Goal: Task Accomplishment & Management: Complete application form

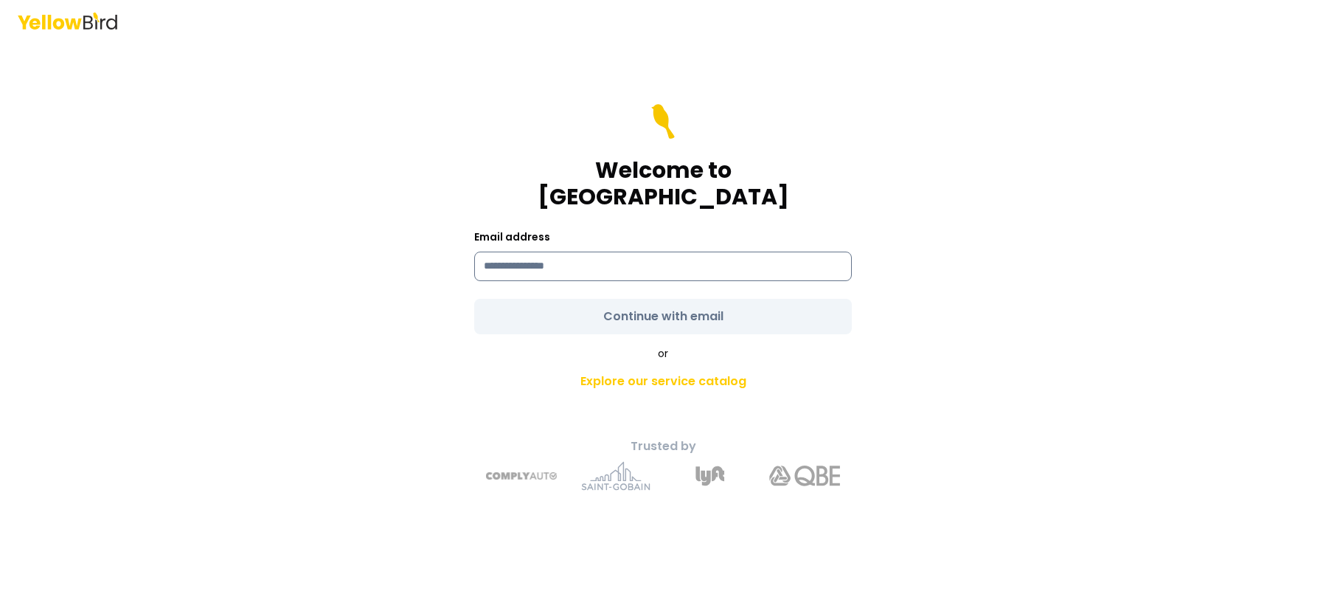
click at [499, 252] on input at bounding box center [663, 267] width 378 height 30
paste input "**********"
type input "**********"
click at [723, 305] on form "**********" at bounding box center [663, 219] width 378 height 230
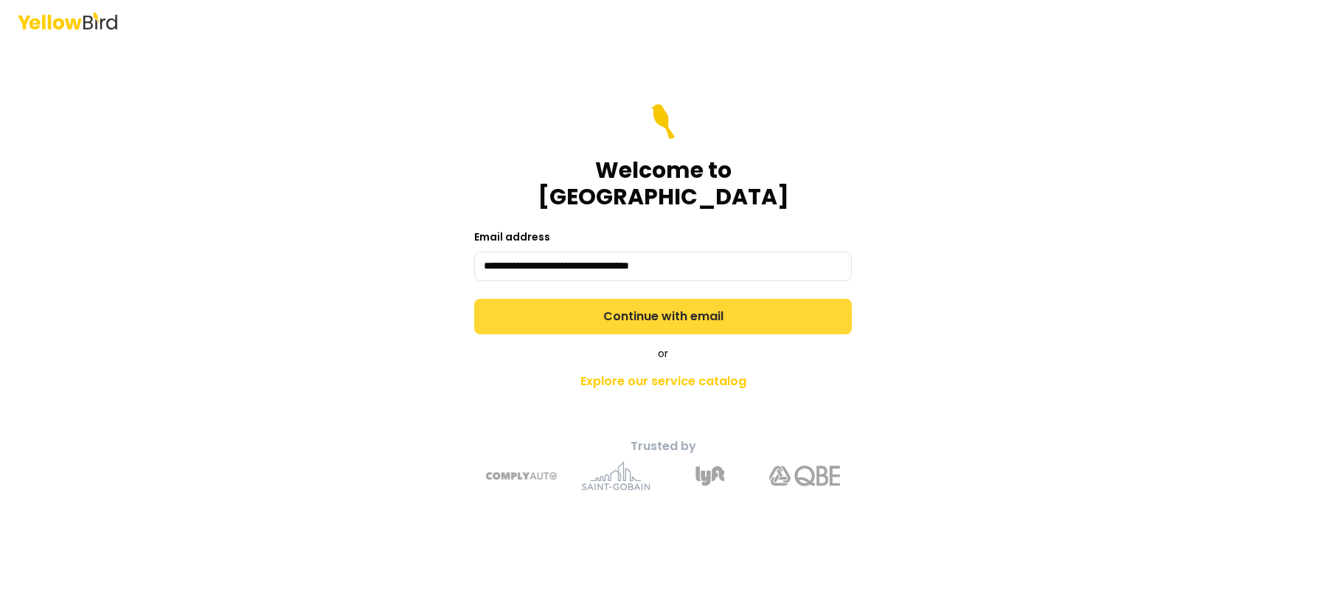
click at [727, 305] on button "Continue with email" at bounding box center [663, 316] width 378 height 35
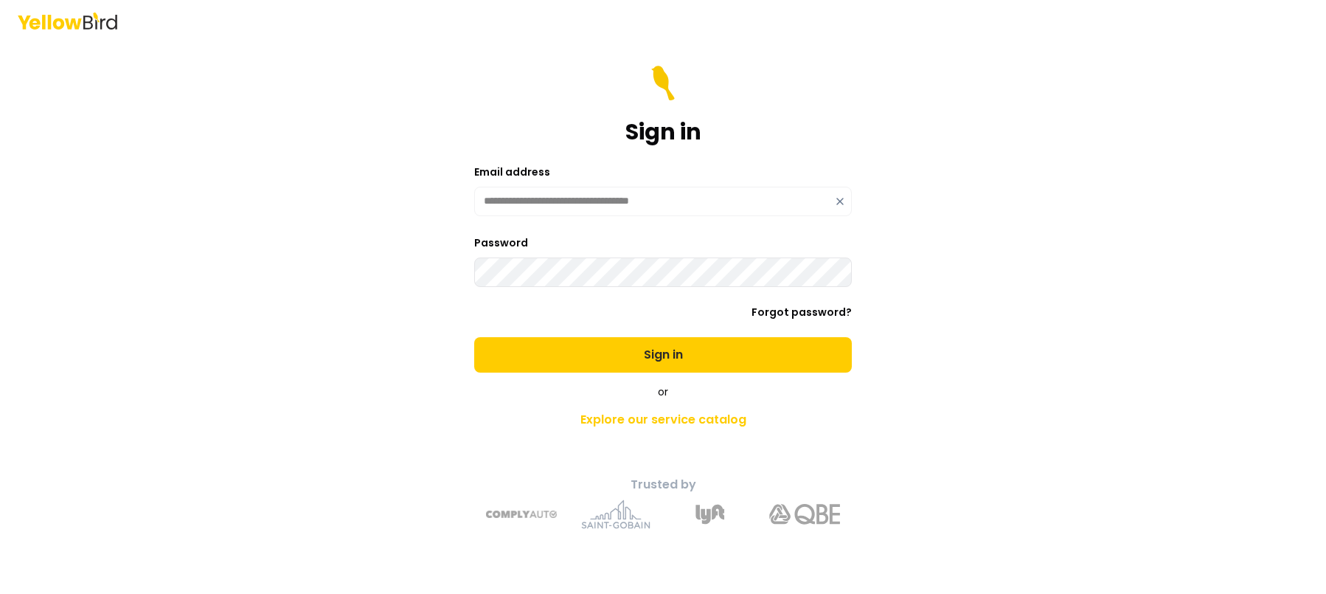
click at [474, 337] on button "Sign in" at bounding box center [663, 354] width 378 height 35
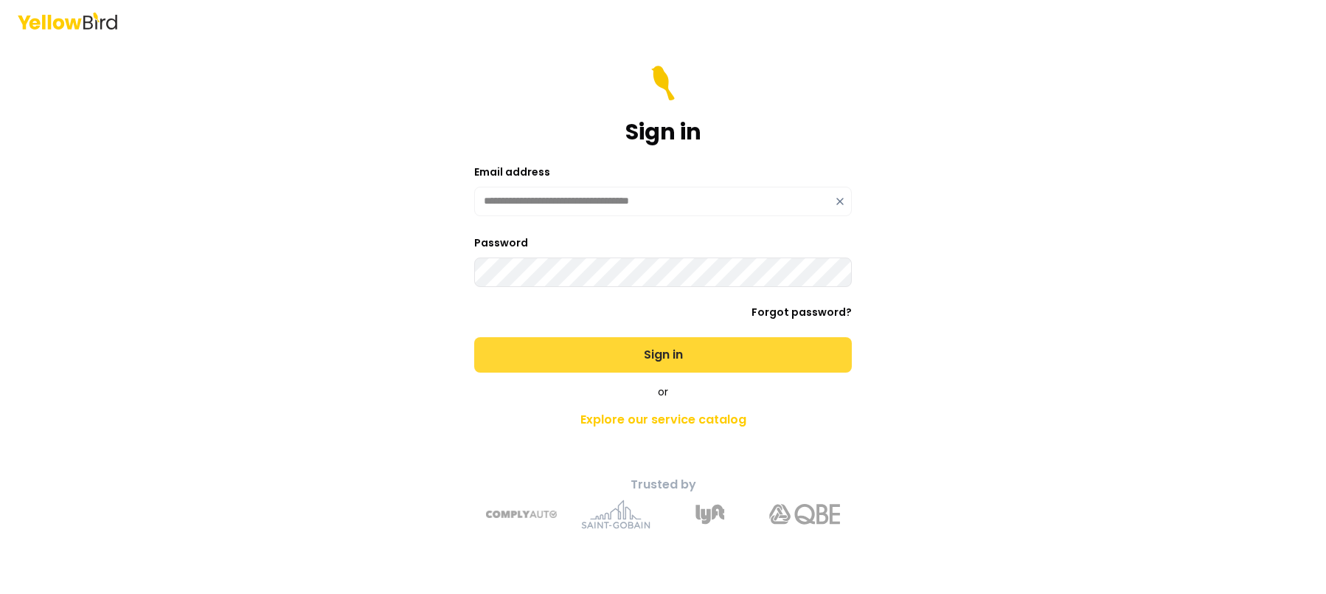
click at [608, 354] on button "Sign in" at bounding box center [663, 354] width 378 height 35
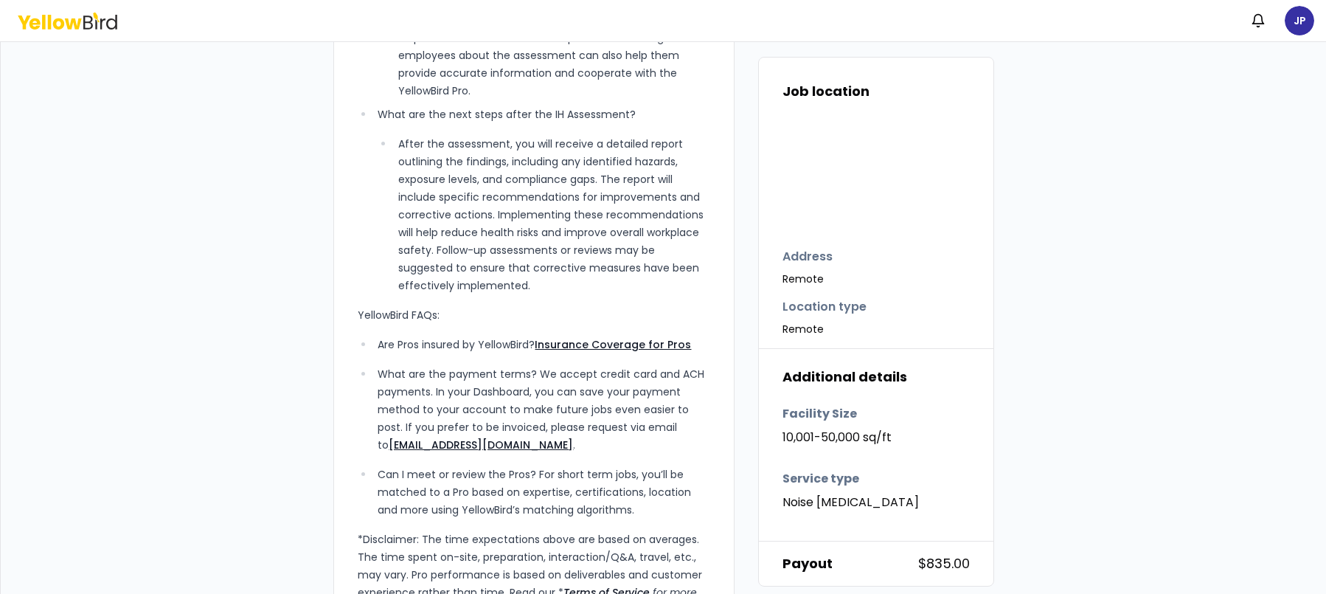
scroll to position [1275, 0]
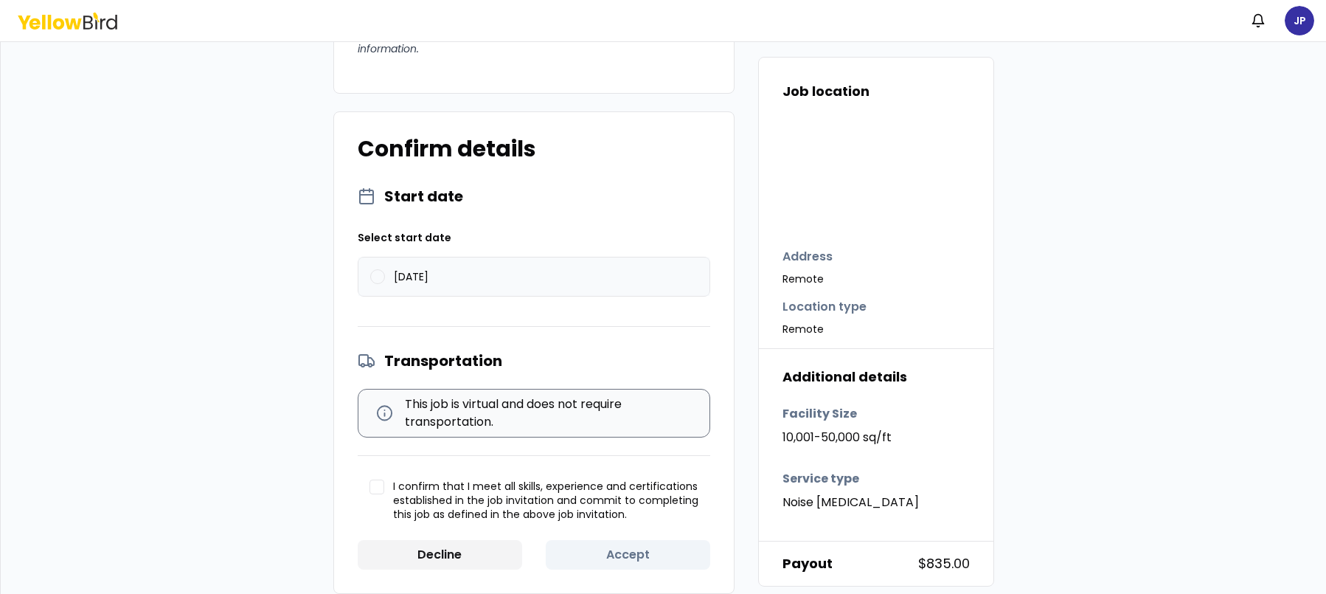
click at [370, 269] on button "[DATE]" at bounding box center [377, 276] width 15 height 15
click at [372, 482] on label "I confirm that I meet all skills, experience and certifications established in …" at bounding box center [534, 501] width 353 height 66
click at [372, 482] on button "I confirm that I meet all skills, experience and certifications established in …" at bounding box center [377, 486] width 15 height 15
click at [623, 540] on button "Accept" at bounding box center [628, 555] width 165 height 30
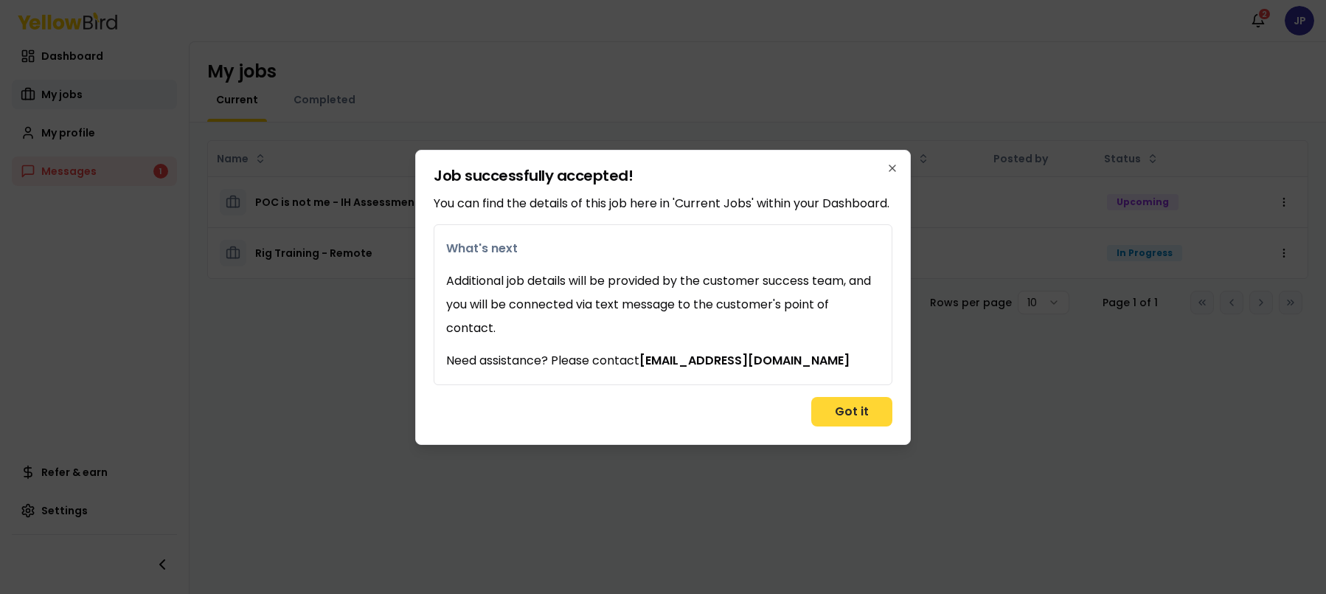
click at [851, 426] on button "Got it" at bounding box center [851, 412] width 81 height 30
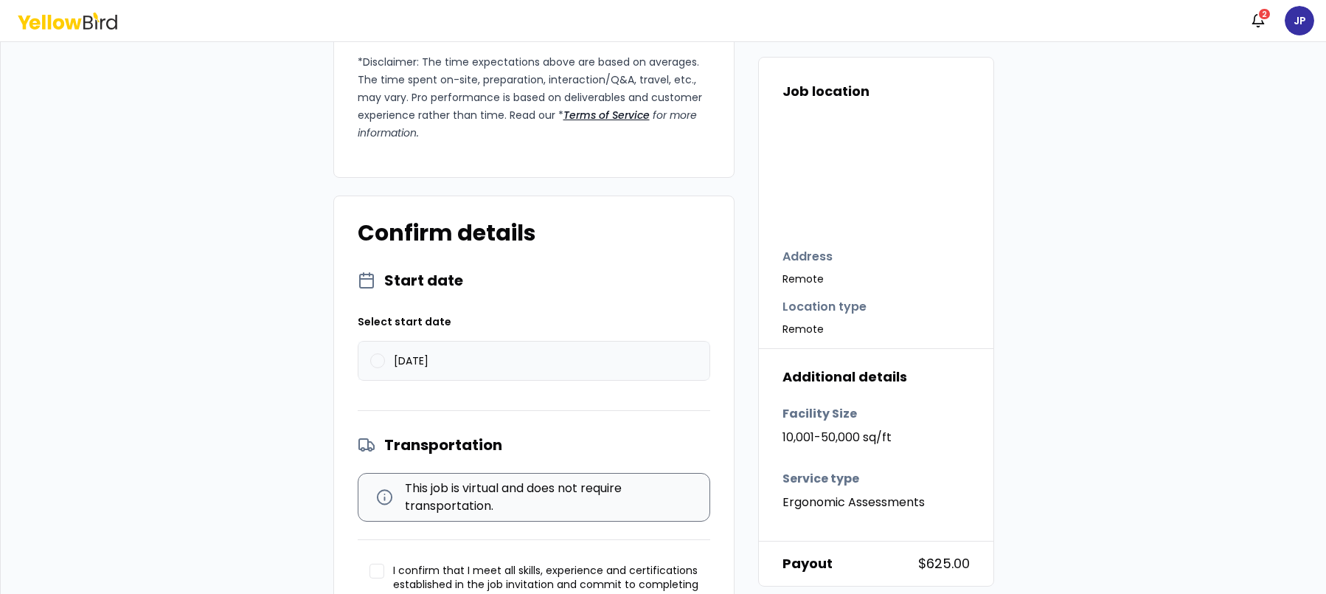
scroll to position [1174, 0]
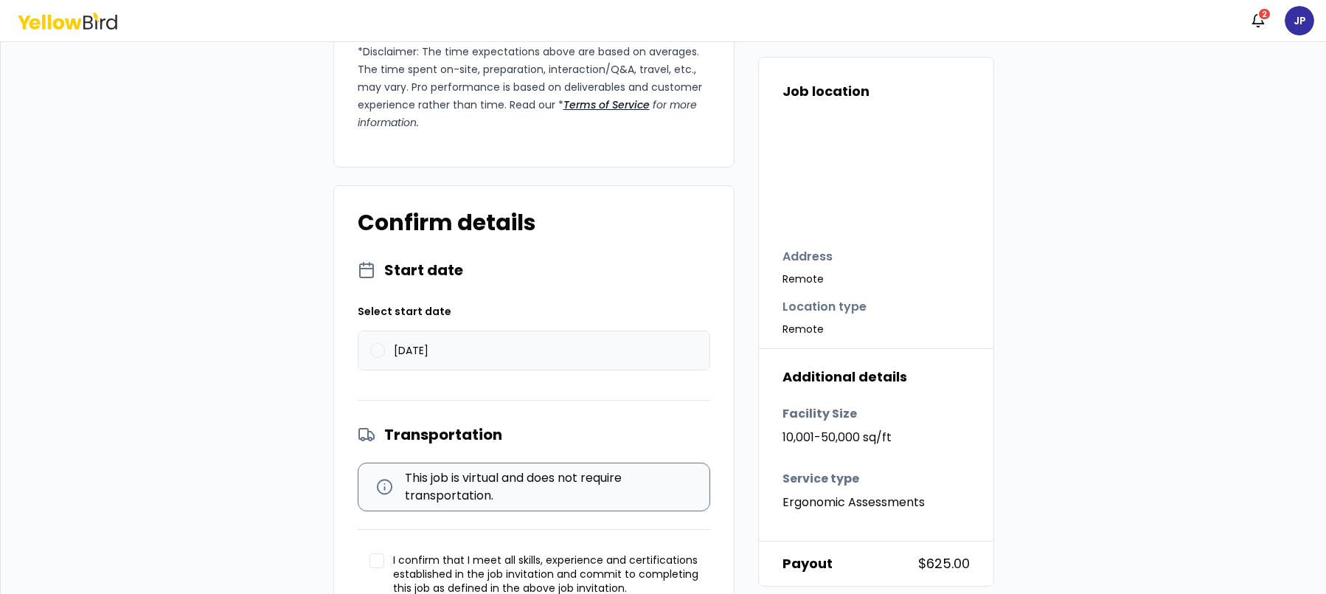
click at [370, 343] on button "[DATE]" at bounding box center [377, 350] width 15 height 15
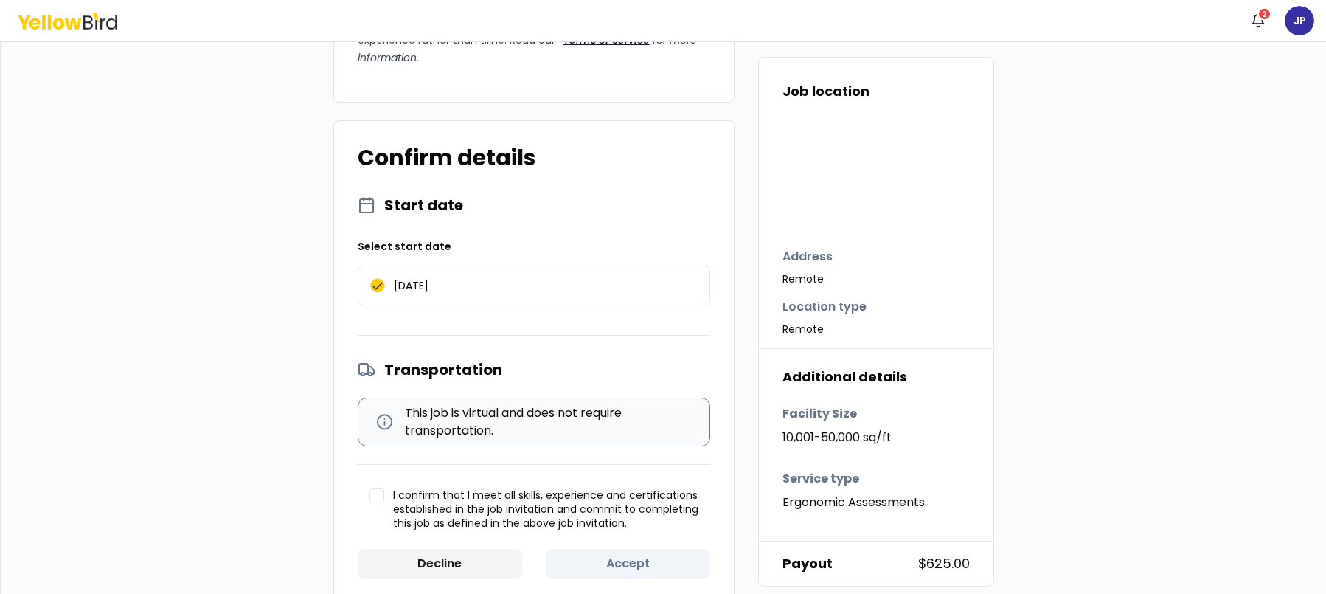
scroll to position [1248, 0]
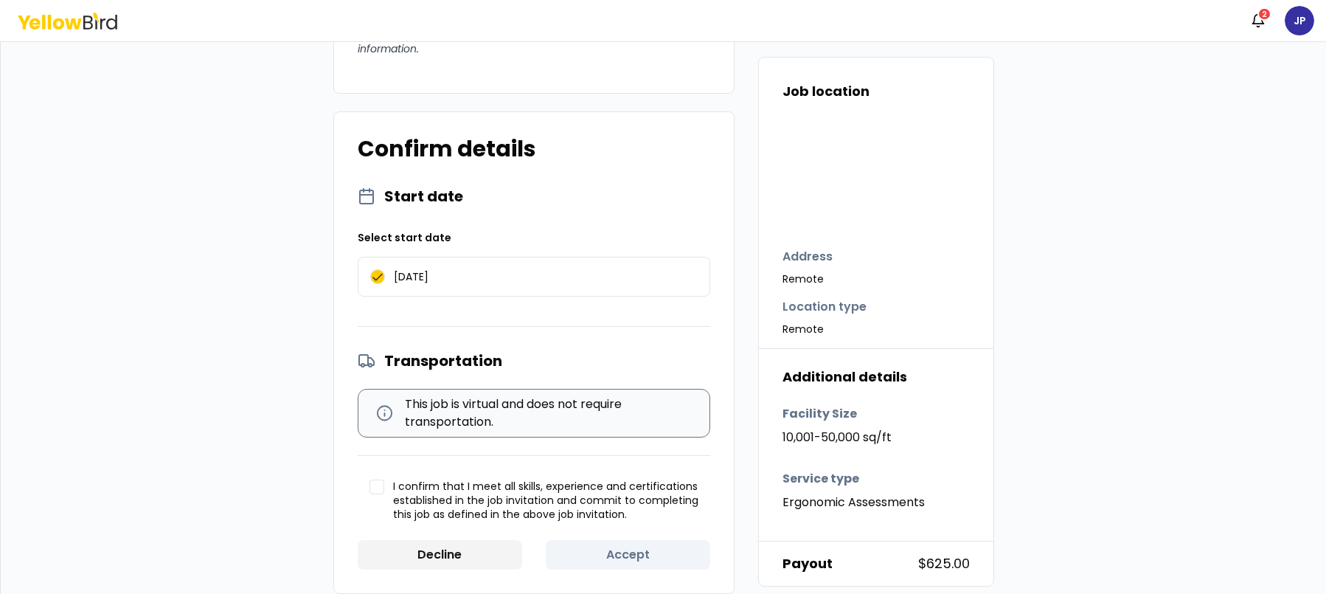
click at [370, 479] on button "I confirm that I meet all skills, experience and certifications established in …" at bounding box center [377, 486] width 15 height 15
click at [647, 540] on button "Accept" at bounding box center [628, 555] width 165 height 30
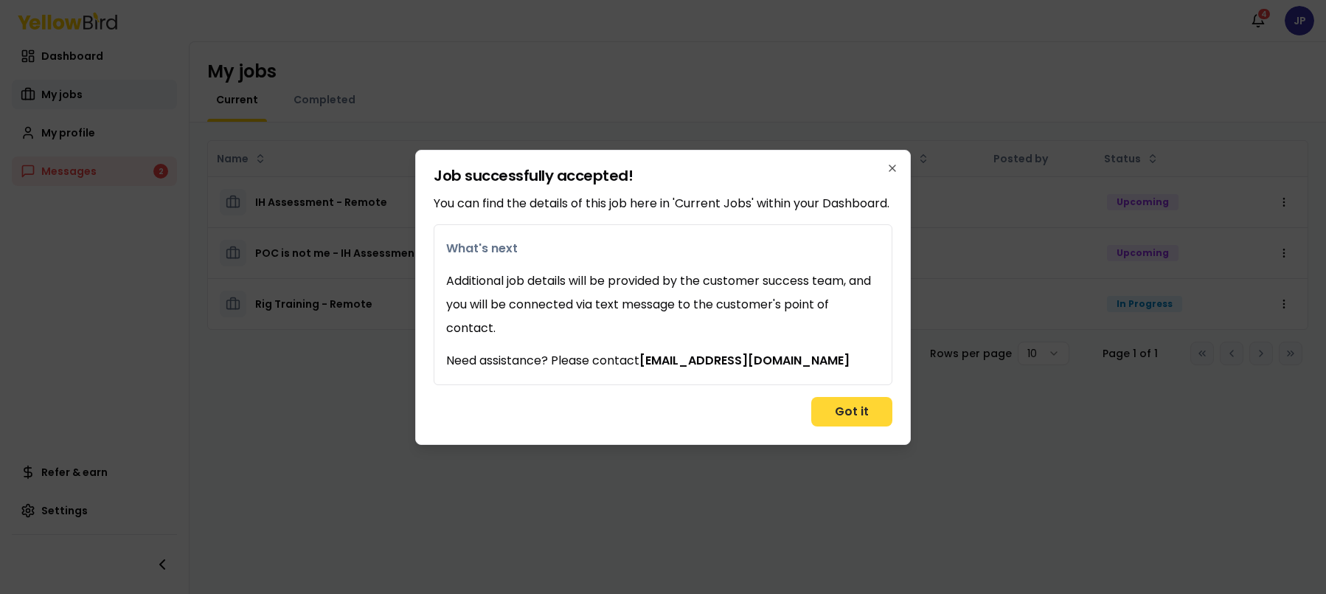
click at [865, 426] on button "Got it" at bounding box center [851, 412] width 81 height 30
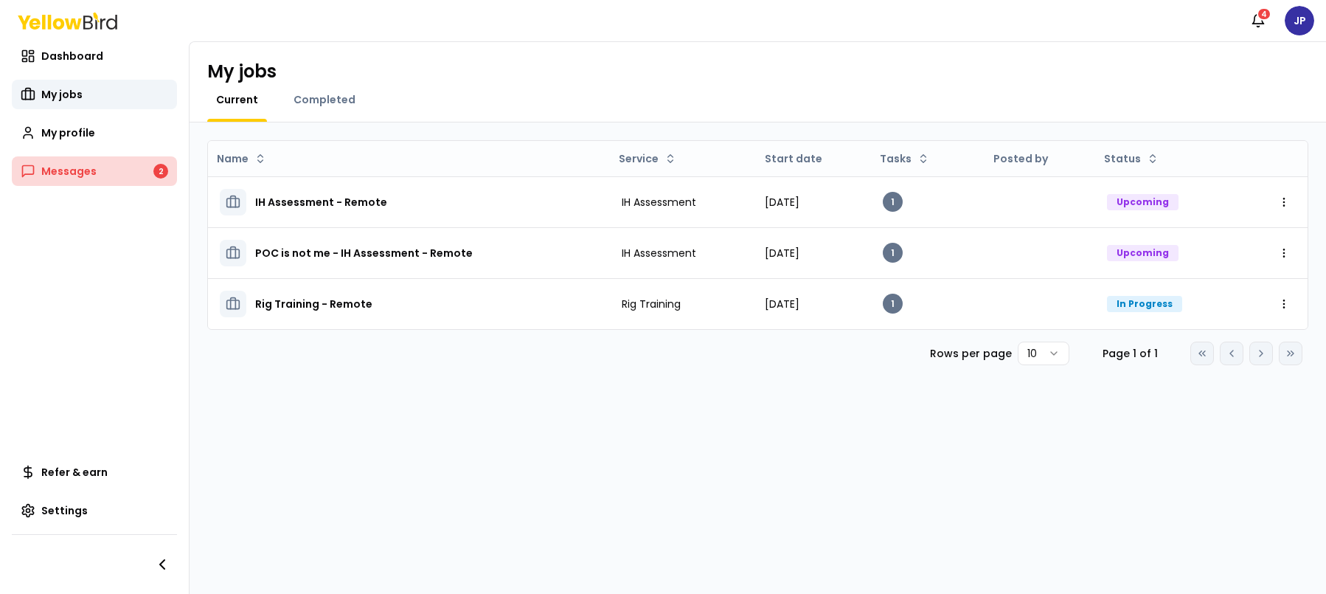
click at [134, 161] on link "Messages 2" at bounding box center [94, 171] width 165 height 30
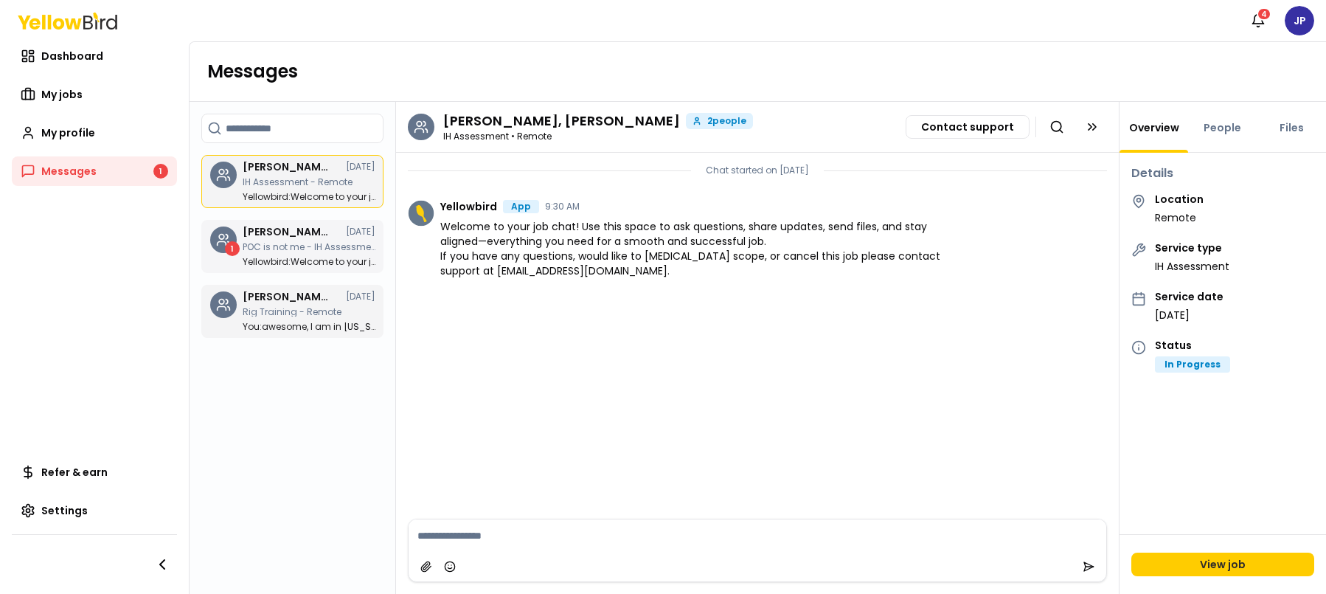
click at [323, 250] on p "POC is not me - IH Assessment - Remote" at bounding box center [309, 247] width 133 height 9
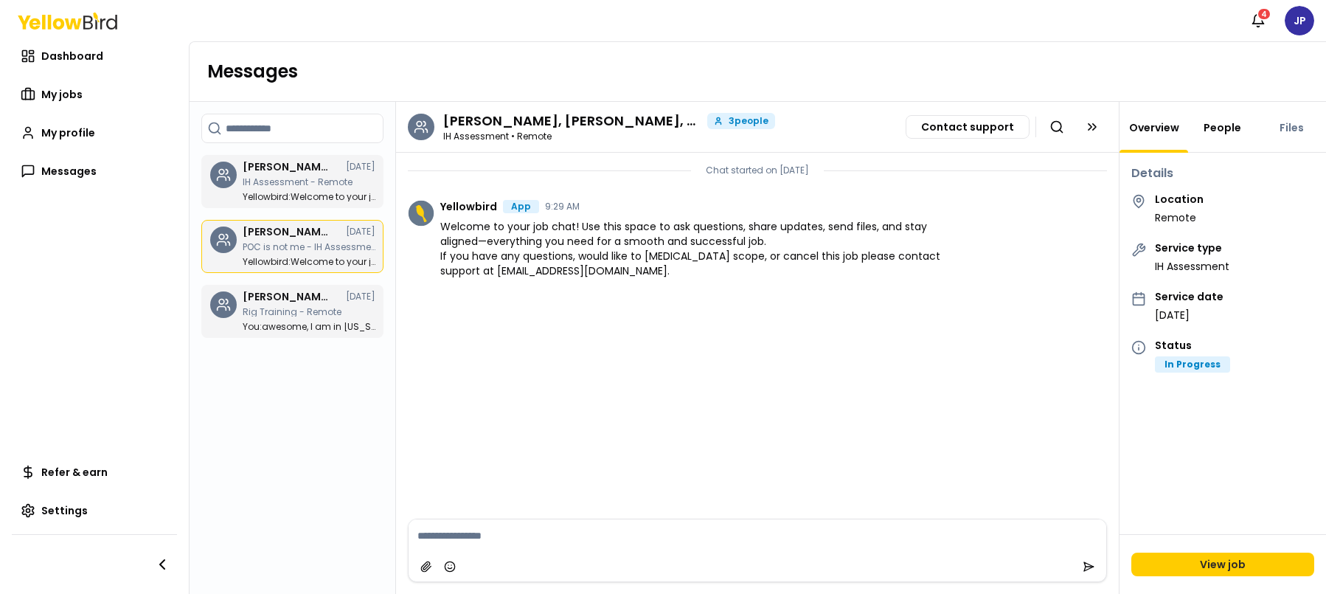
click at [1211, 128] on link "People" at bounding box center [1222, 127] width 55 height 15
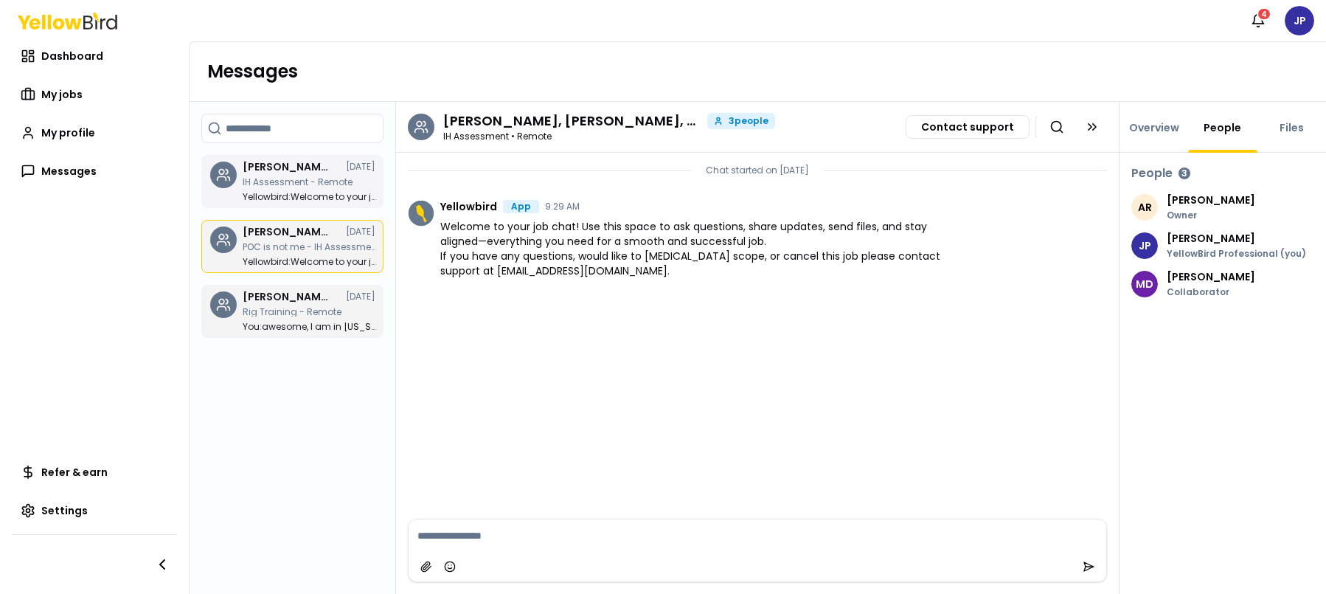
click at [298, 176] on div "[PERSON_NAME], [PERSON_NAME] [DATE] IH Assessment - Remote Yellowbird : Welcome…" at bounding box center [309, 182] width 133 height 40
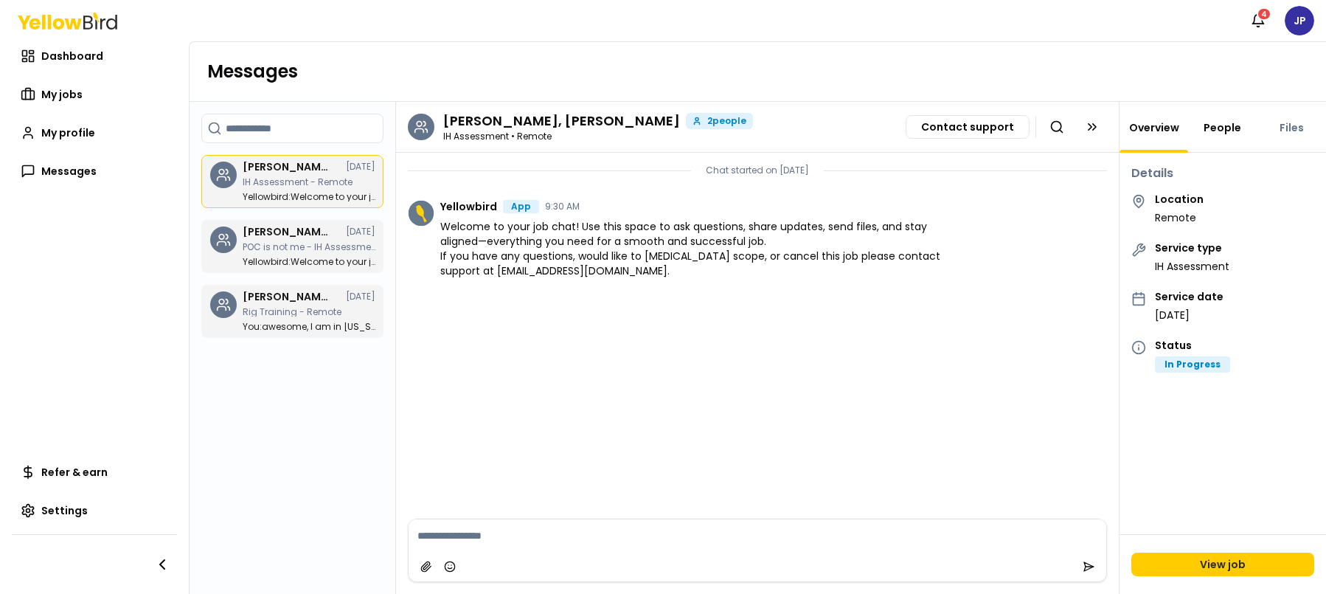
click at [1226, 125] on link "People" at bounding box center [1222, 127] width 55 height 15
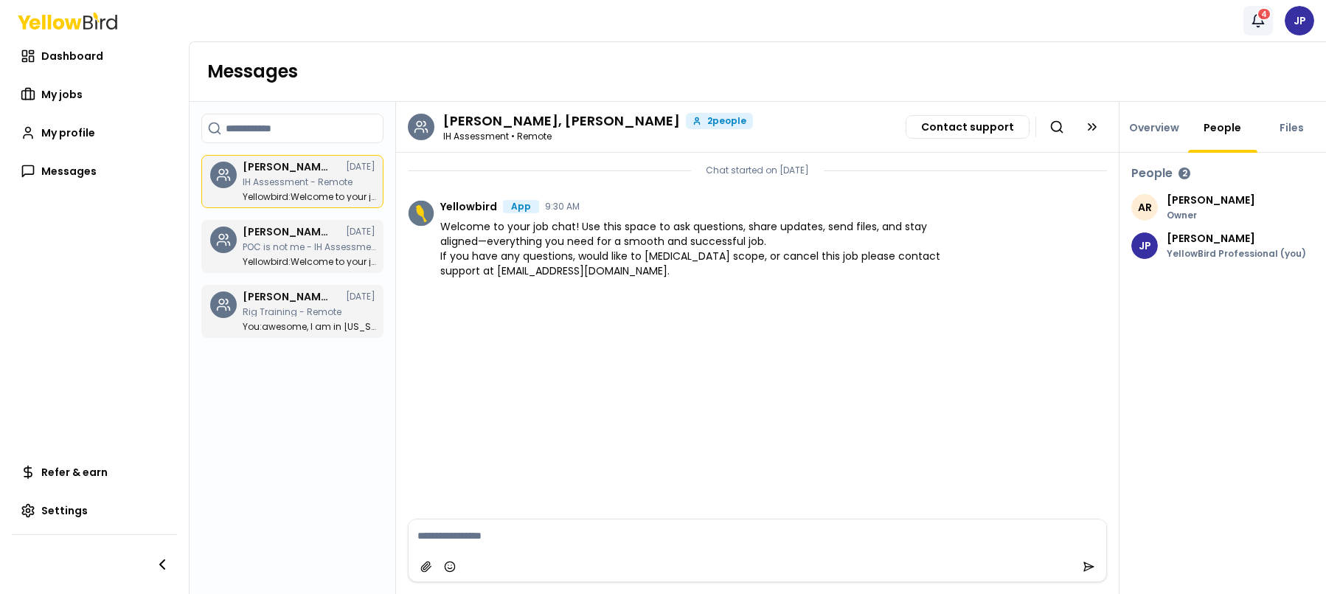
click at [1262, 18] on div "4" at bounding box center [1264, 13] width 15 height 13
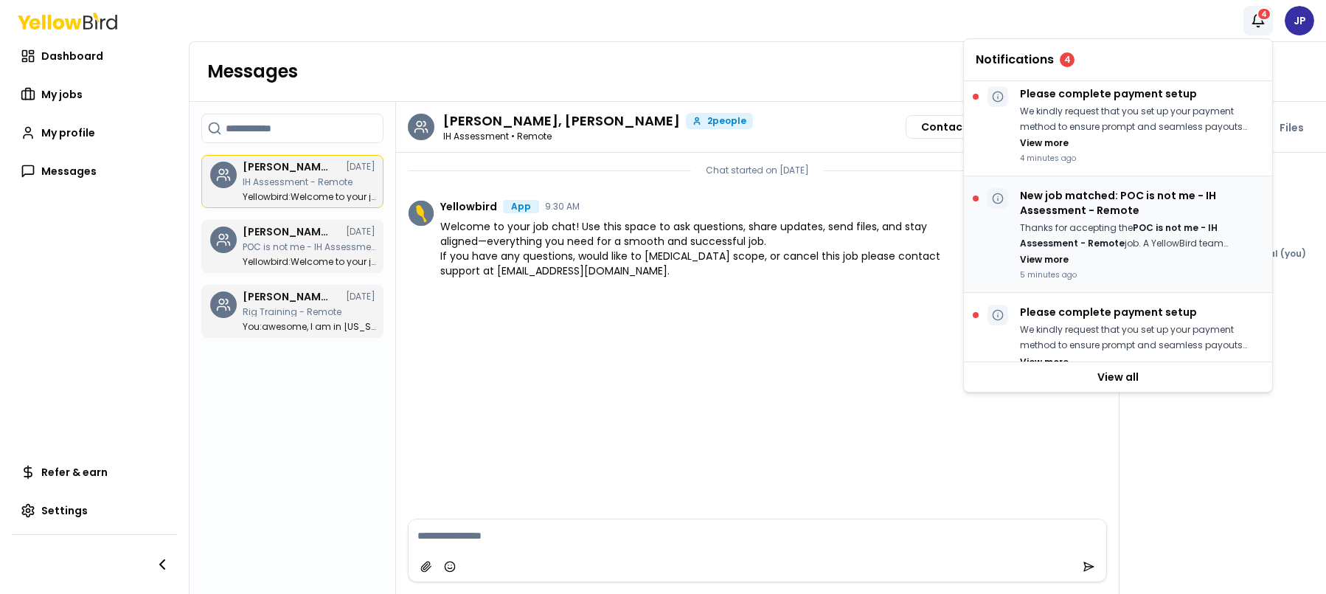
scroll to position [236, 0]
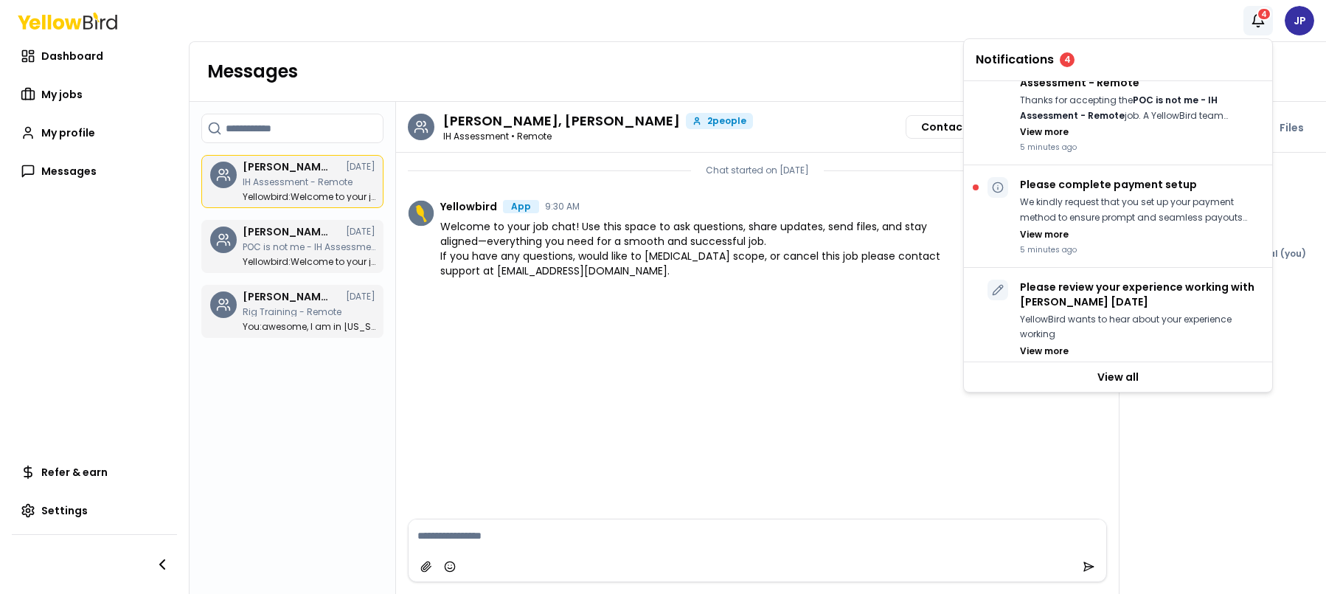
click at [601, 538] on textarea at bounding box center [758, 535] width 698 height 32
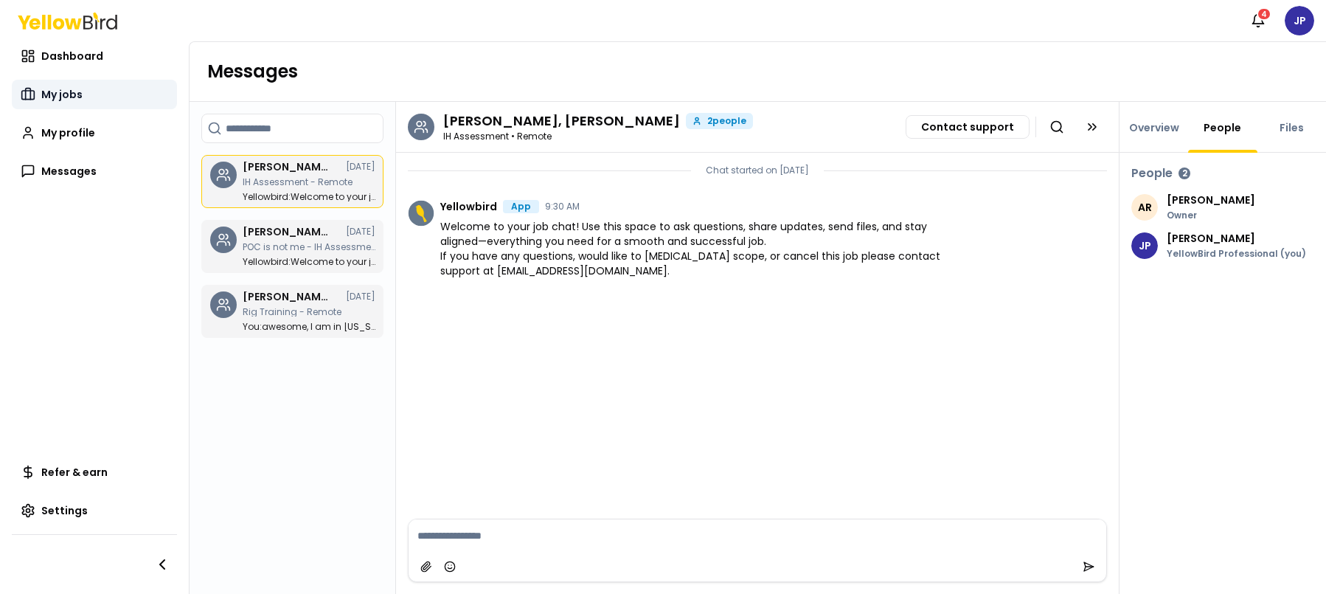
click at [70, 87] on span "My jobs" at bounding box center [61, 94] width 41 height 15
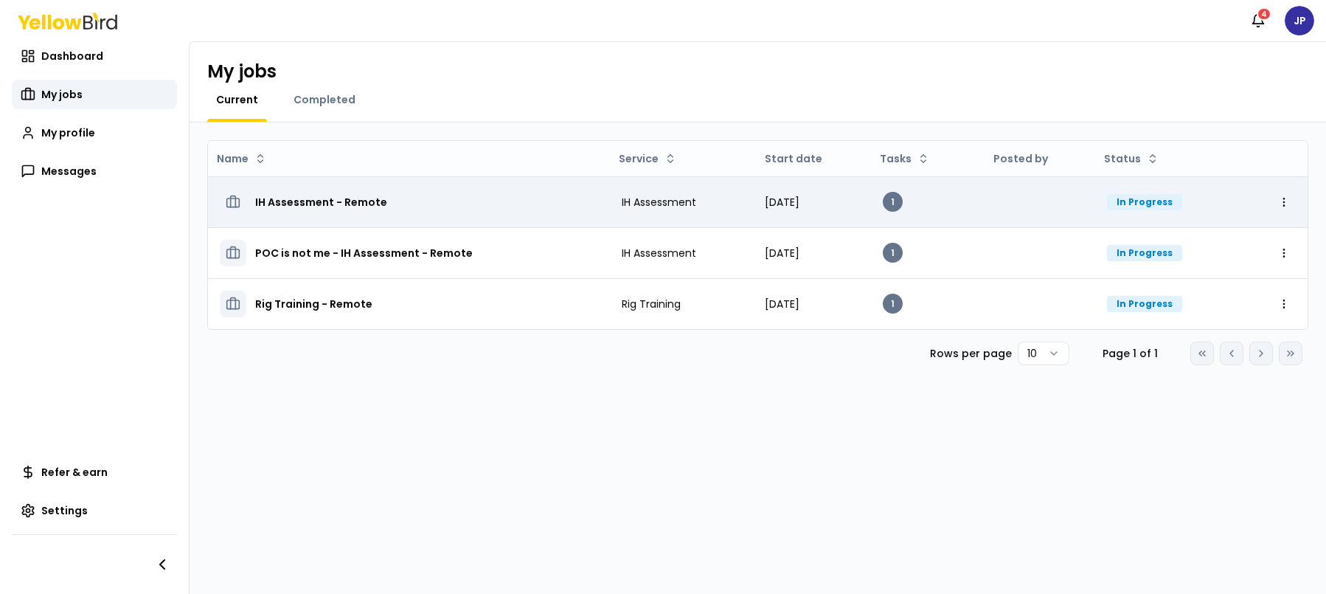
click at [495, 215] on td "IH Assessment - Remote" at bounding box center [409, 201] width 402 height 51
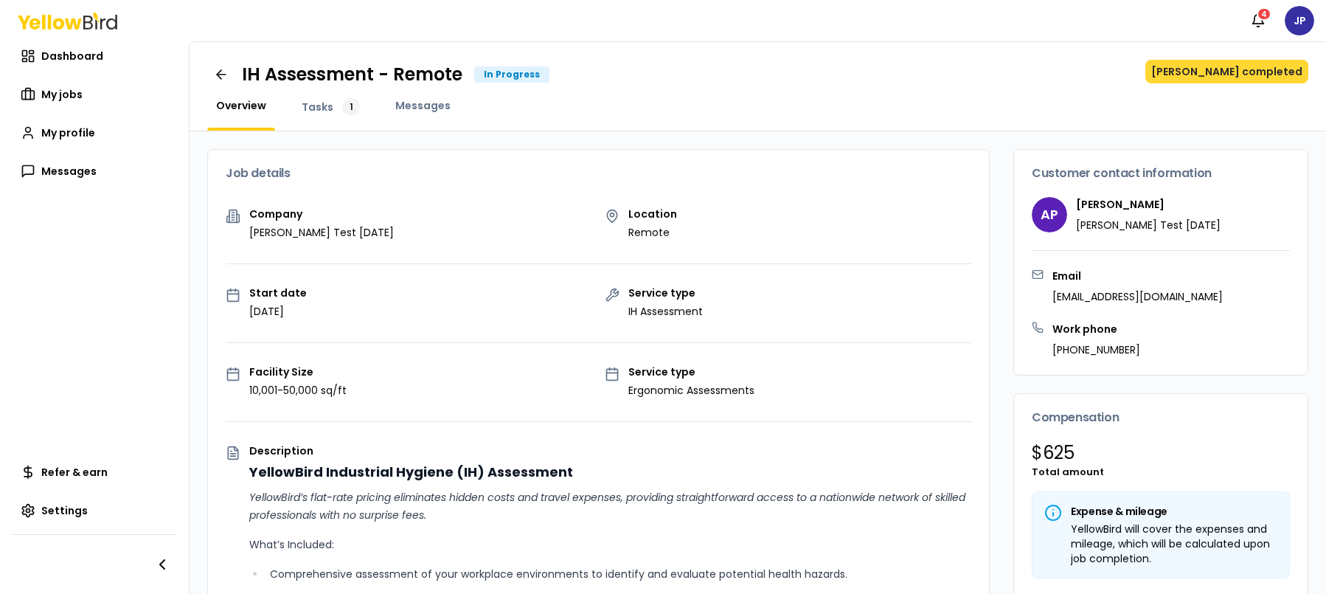
click at [1222, 71] on button "[PERSON_NAME] completed" at bounding box center [1227, 72] width 163 height 24
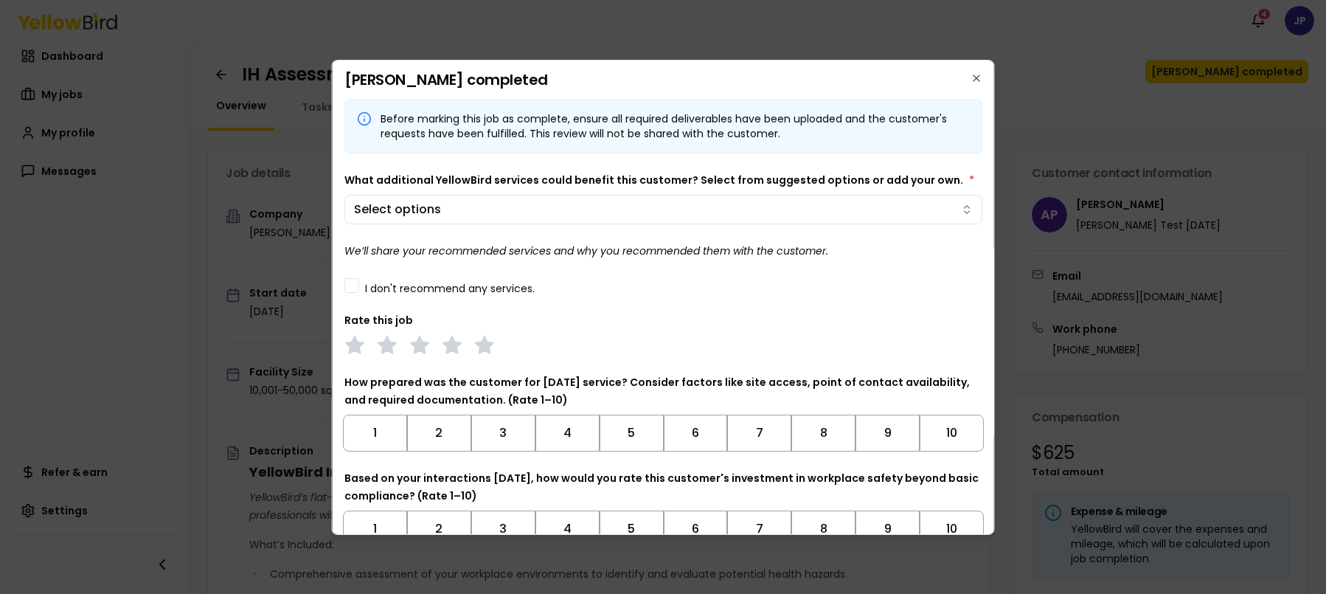
click at [347, 288] on button "I don't recommend any services." at bounding box center [351, 285] width 15 height 15
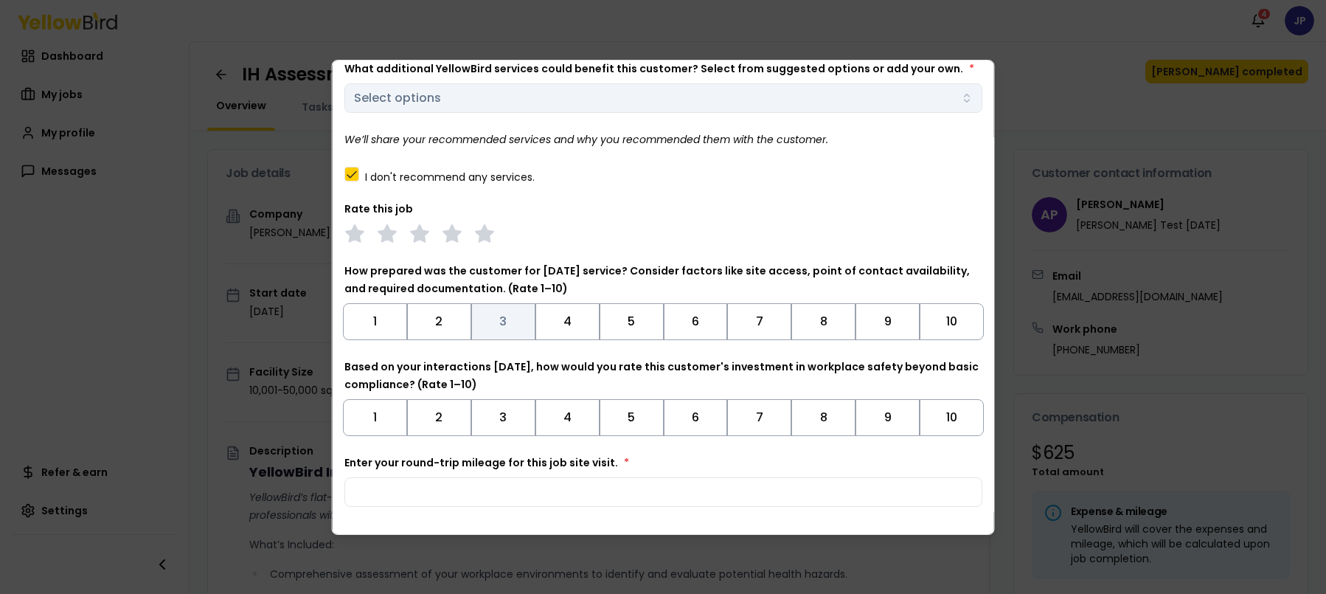
scroll to position [117, 0]
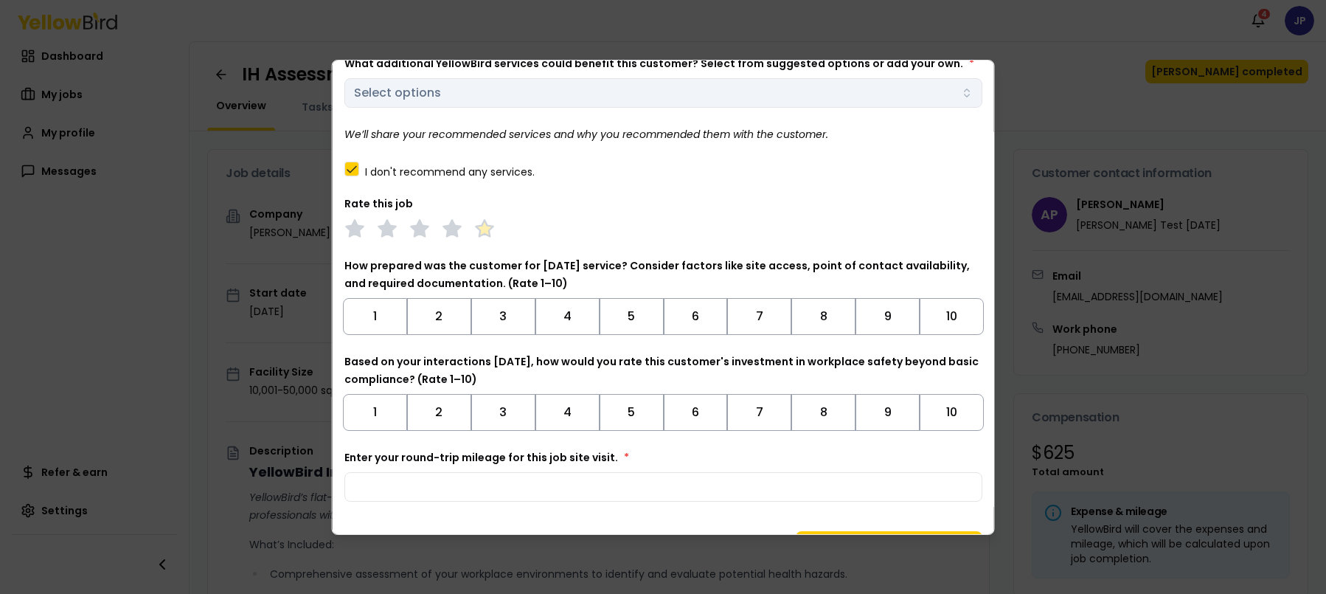
click at [488, 229] on polygon at bounding box center [484, 228] width 17 height 16
click at [697, 301] on button "6" at bounding box center [695, 316] width 64 height 37
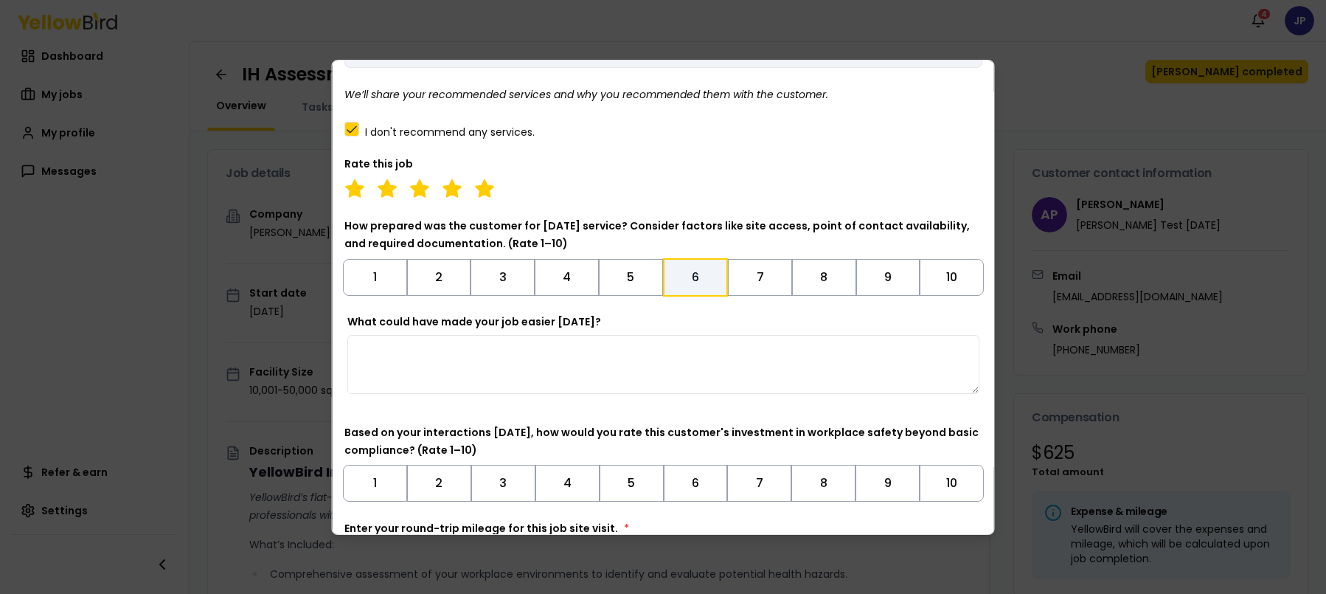
scroll to position [266, 0]
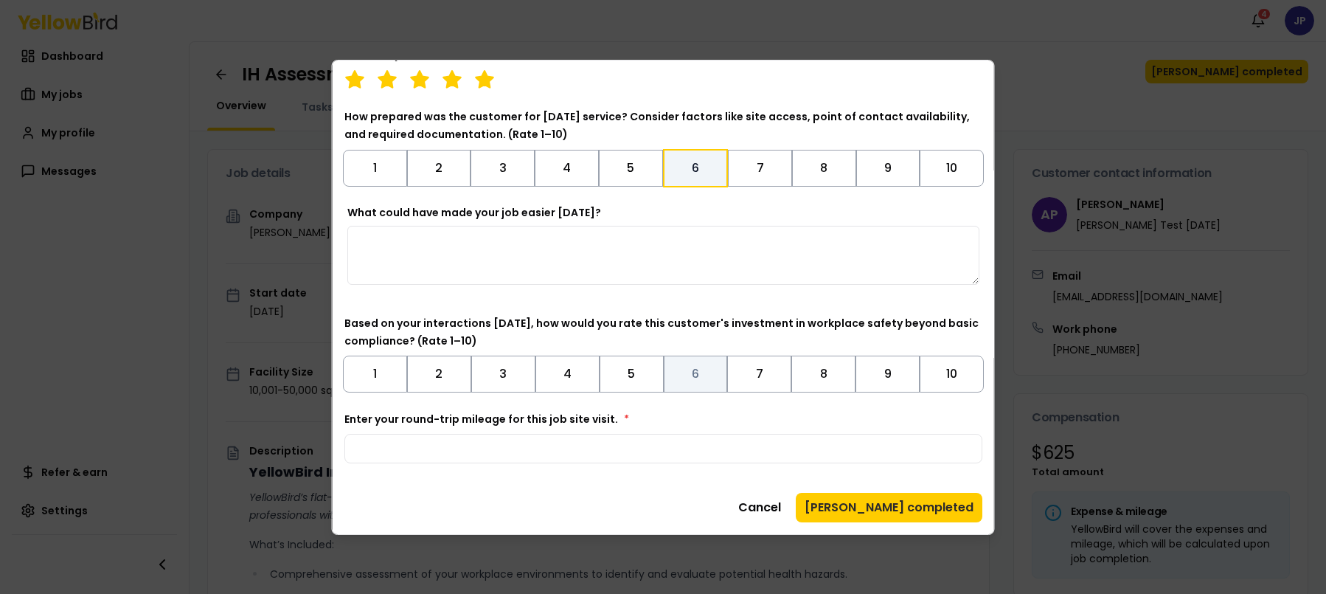
click at [718, 365] on button "6" at bounding box center [695, 374] width 64 height 37
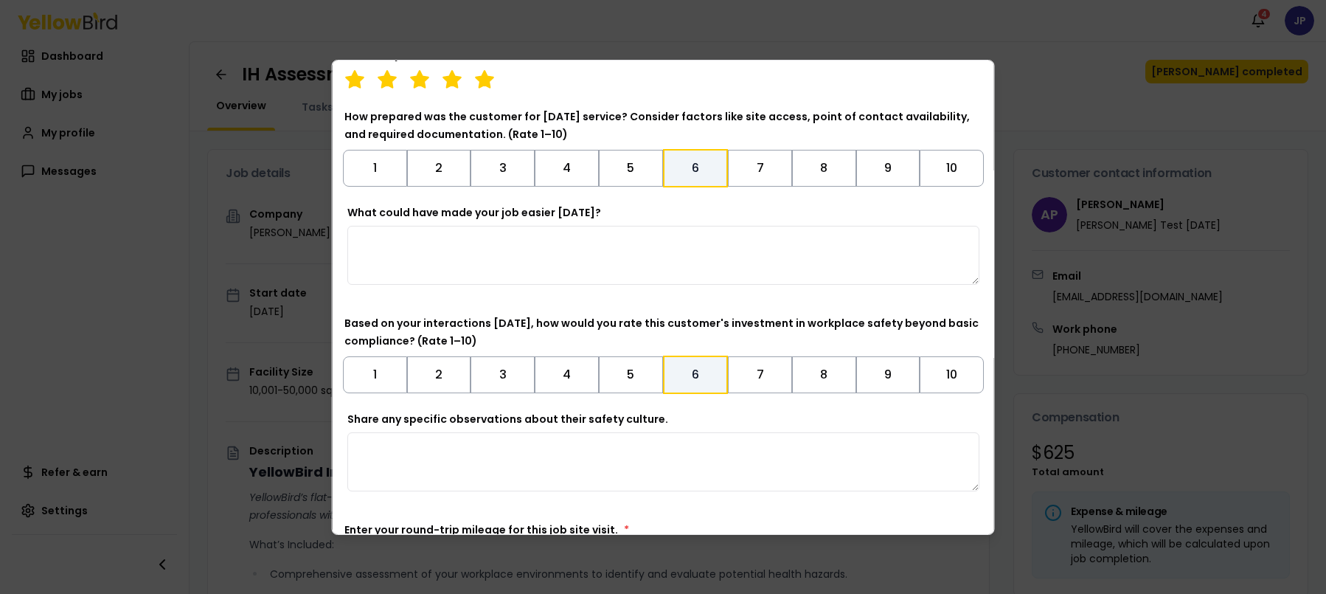
scroll to position [376, 0]
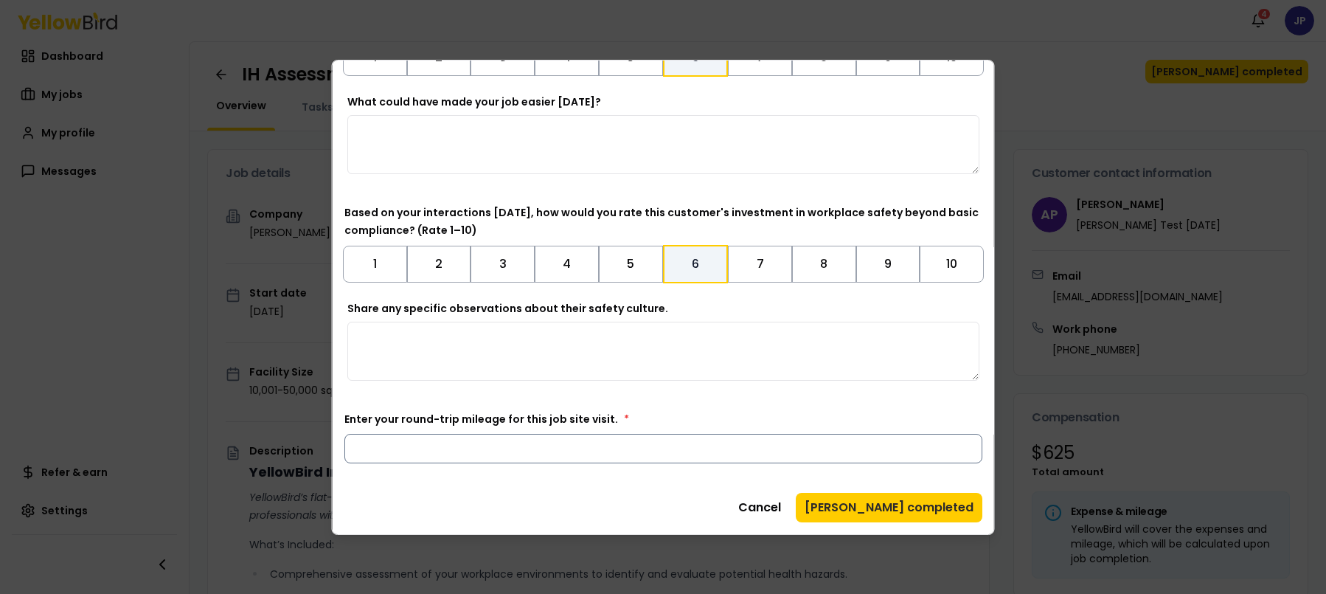
click at [511, 434] on input "Enter your round-trip mileage for this job site visit. *" at bounding box center [663, 449] width 638 height 30
type input "*"
click at [938, 509] on button "[PERSON_NAME] completed" at bounding box center [889, 508] width 187 height 30
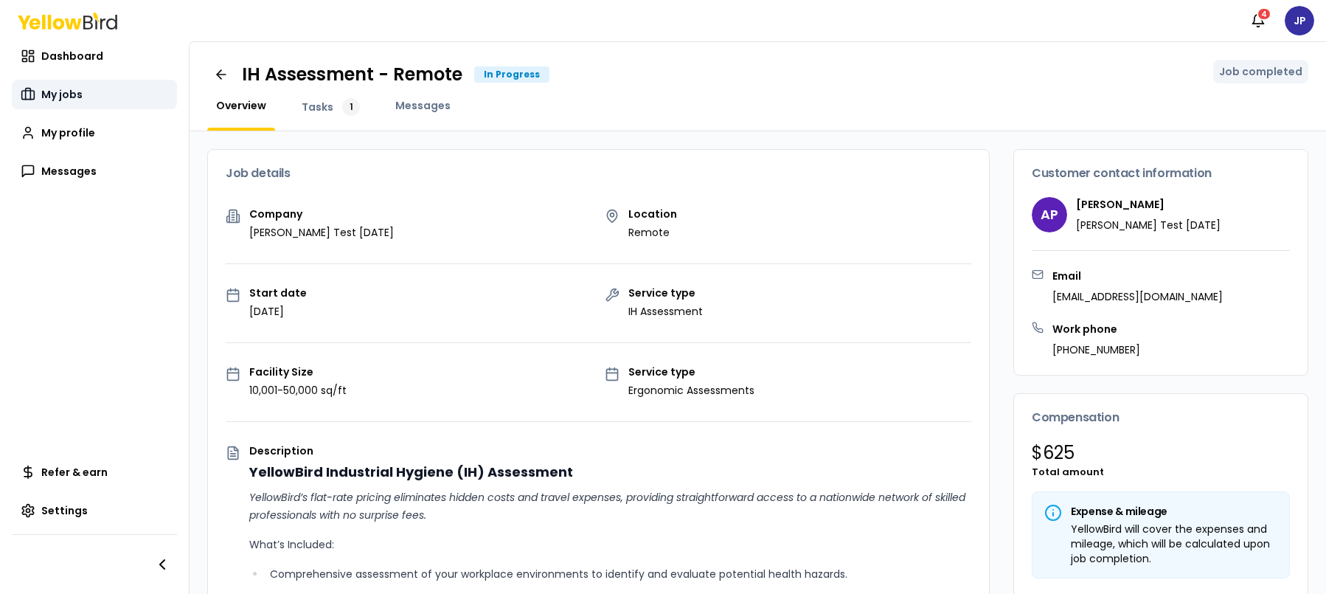
click at [89, 103] on link "My jobs" at bounding box center [94, 95] width 165 height 30
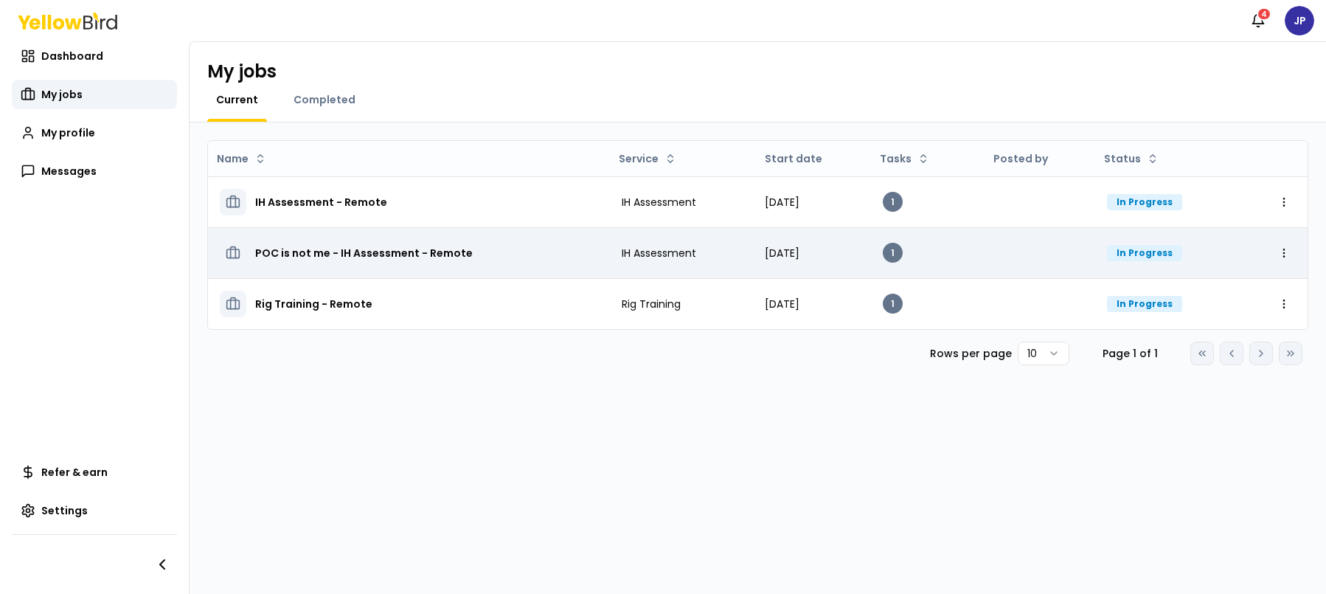
click at [557, 257] on div "POC is not me - IH Assessment - Remote" at bounding box center [409, 253] width 378 height 27
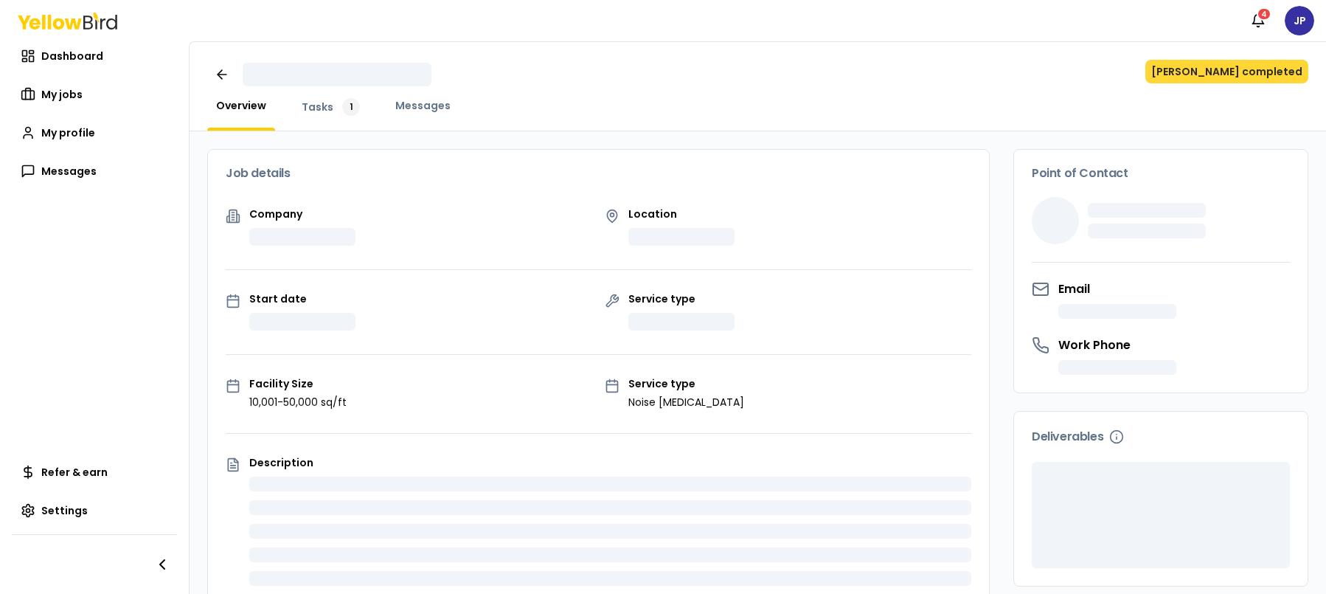
click at [1236, 67] on button "[PERSON_NAME] completed" at bounding box center [1227, 72] width 163 height 24
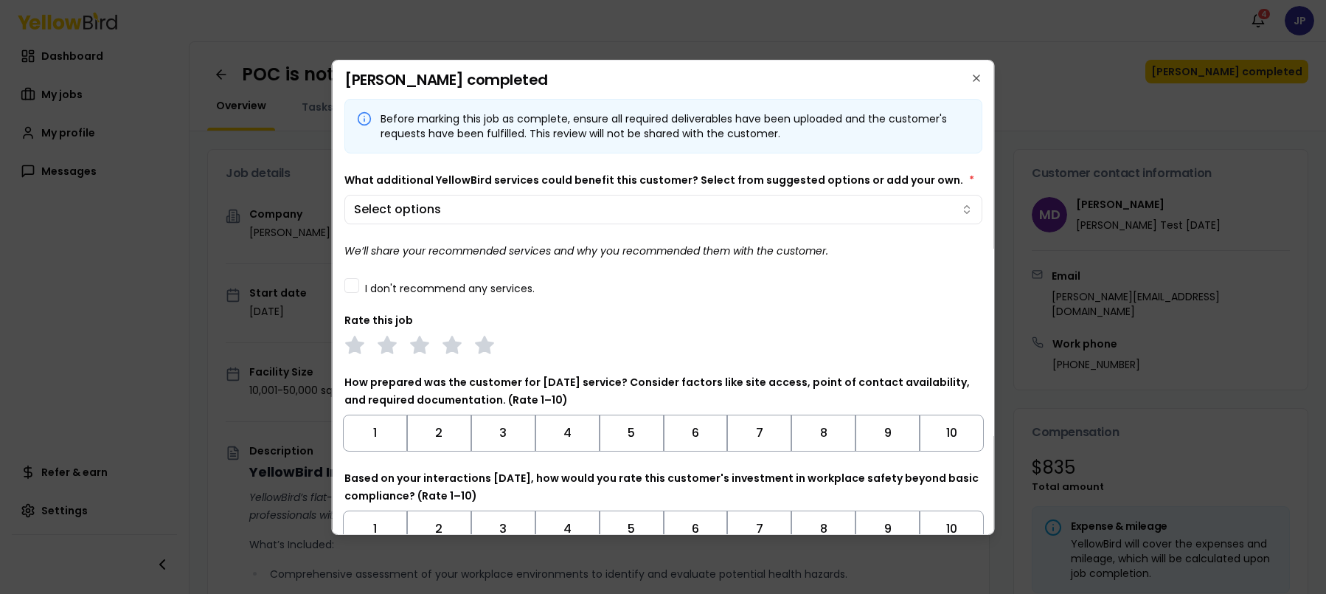
click at [352, 287] on button "I don't recommend any services." at bounding box center [351, 285] width 15 height 15
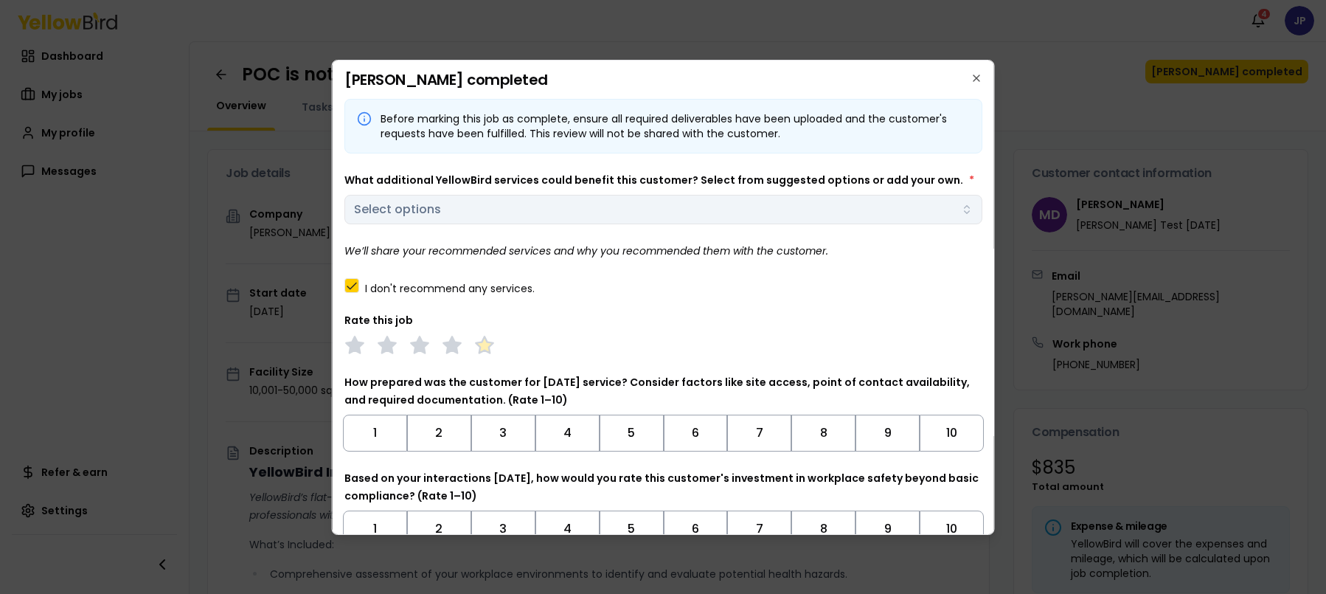
click at [476, 348] on icon at bounding box center [484, 345] width 21 height 21
click at [676, 428] on button "6" at bounding box center [695, 433] width 64 height 37
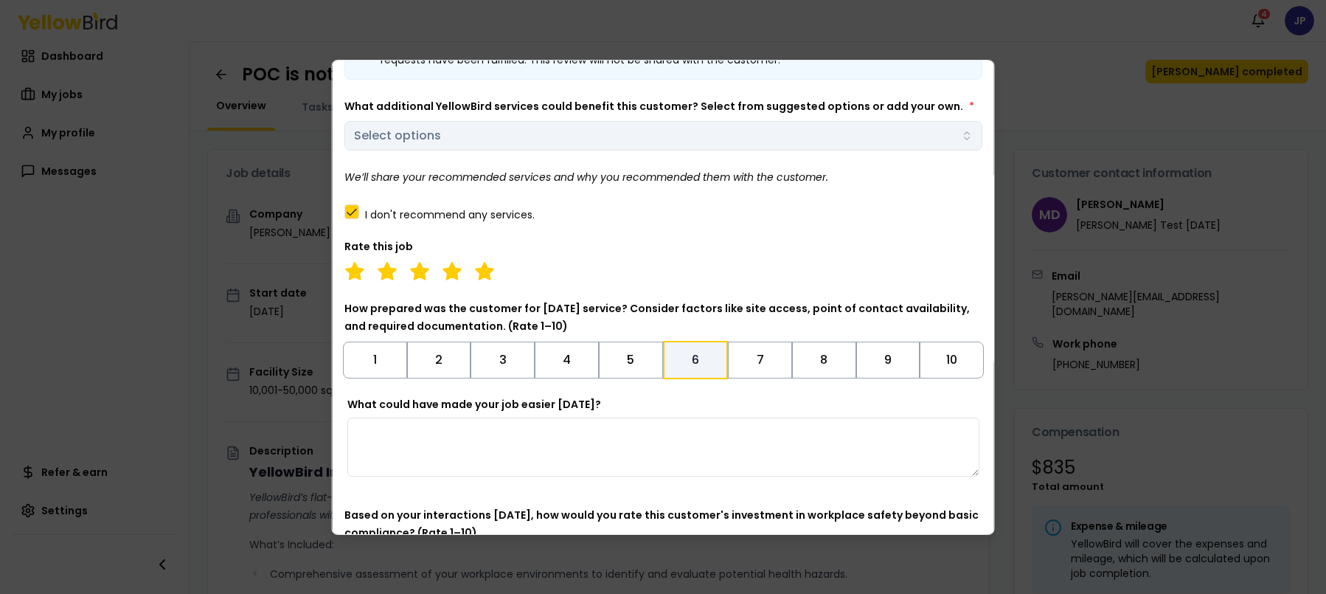
scroll to position [266, 0]
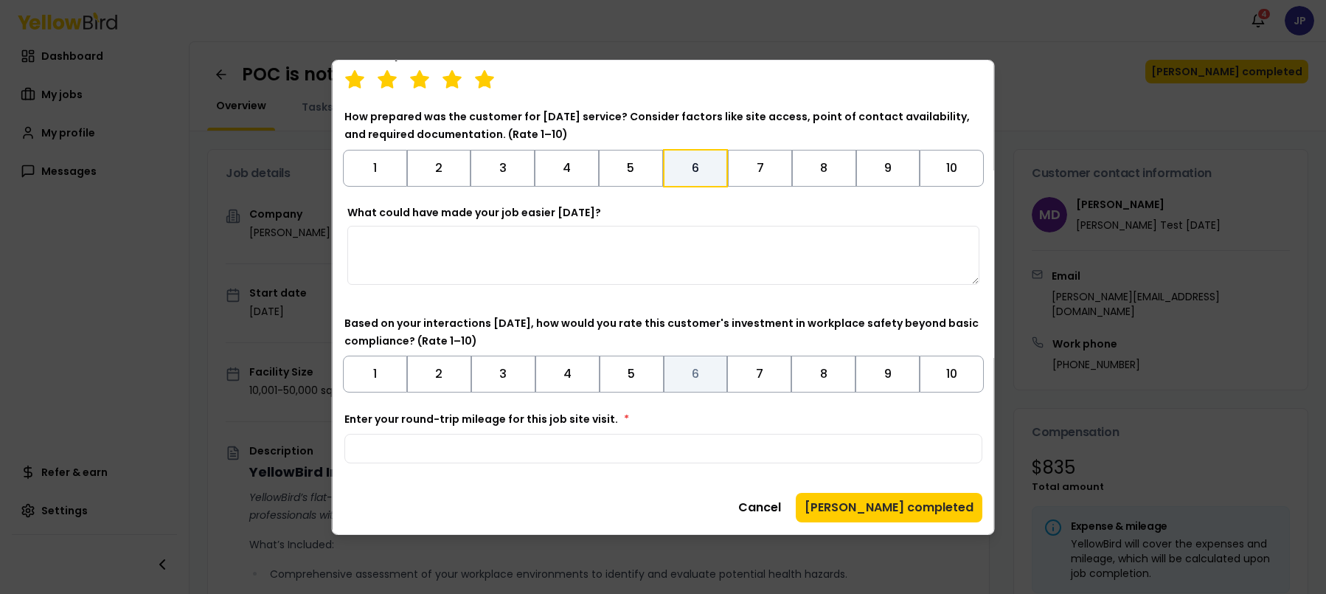
click at [696, 381] on button "6" at bounding box center [695, 374] width 64 height 37
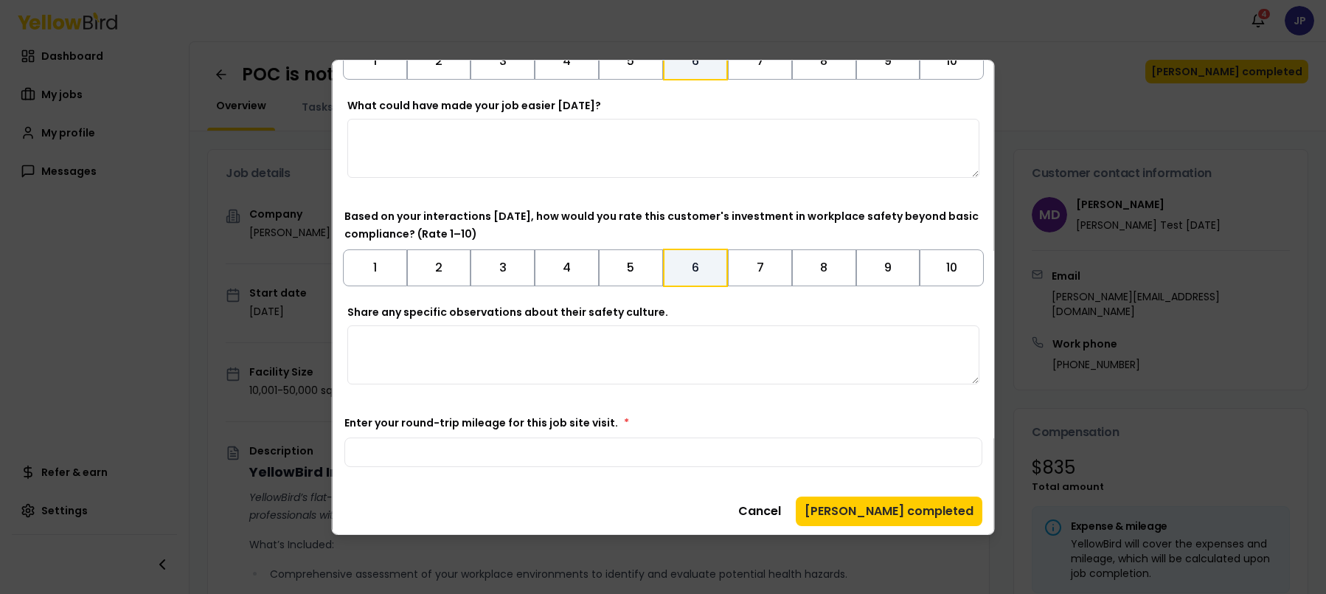
scroll to position [376, 0]
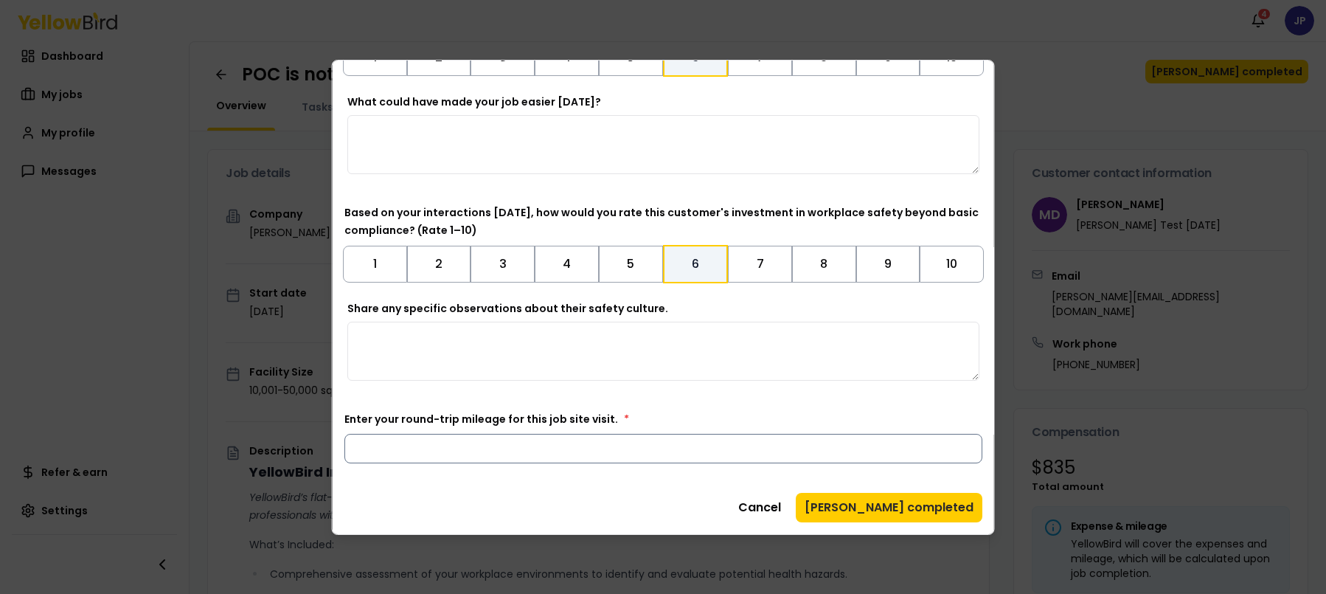
click at [577, 451] on input "Enter your round-trip mileage for this job site visit. *" at bounding box center [663, 449] width 638 height 30
type input "*"
click at [921, 508] on button "[PERSON_NAME] completed" at bounding box center [889, 508] width 187 height 30
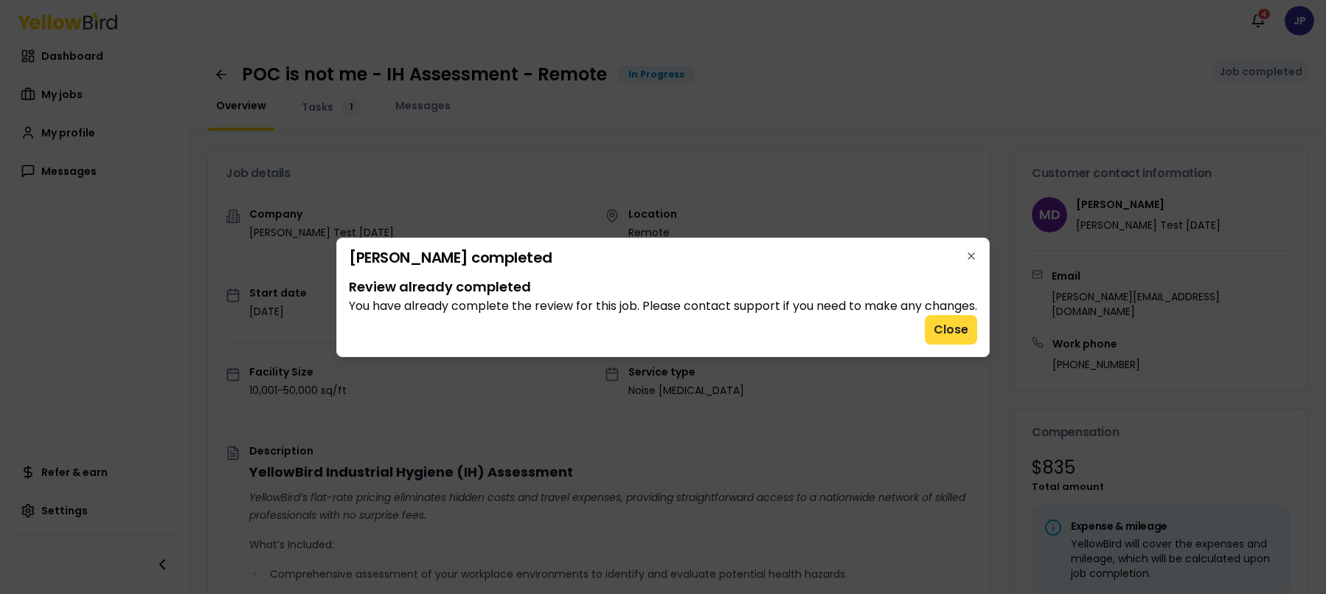
click at [969, 337] on button "Close" at bounding box center [951, 330] width 52 height 30
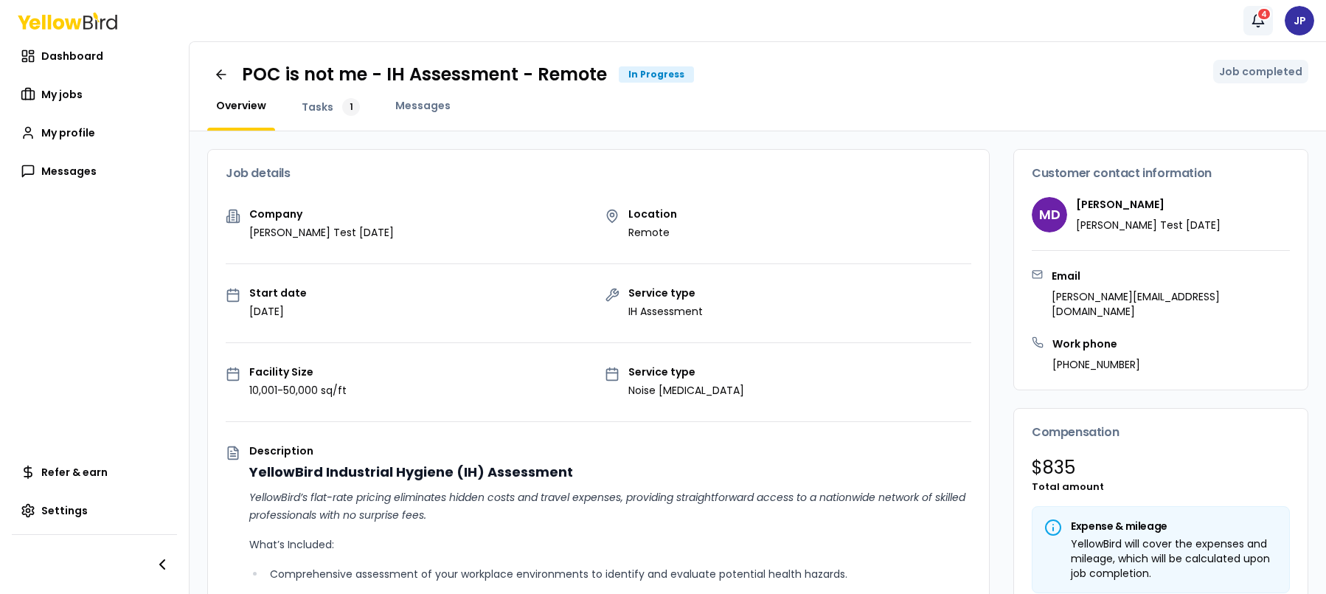
click at [1258, 18] on icon "button" at bounding box center [1258, 20] width 15 height 15
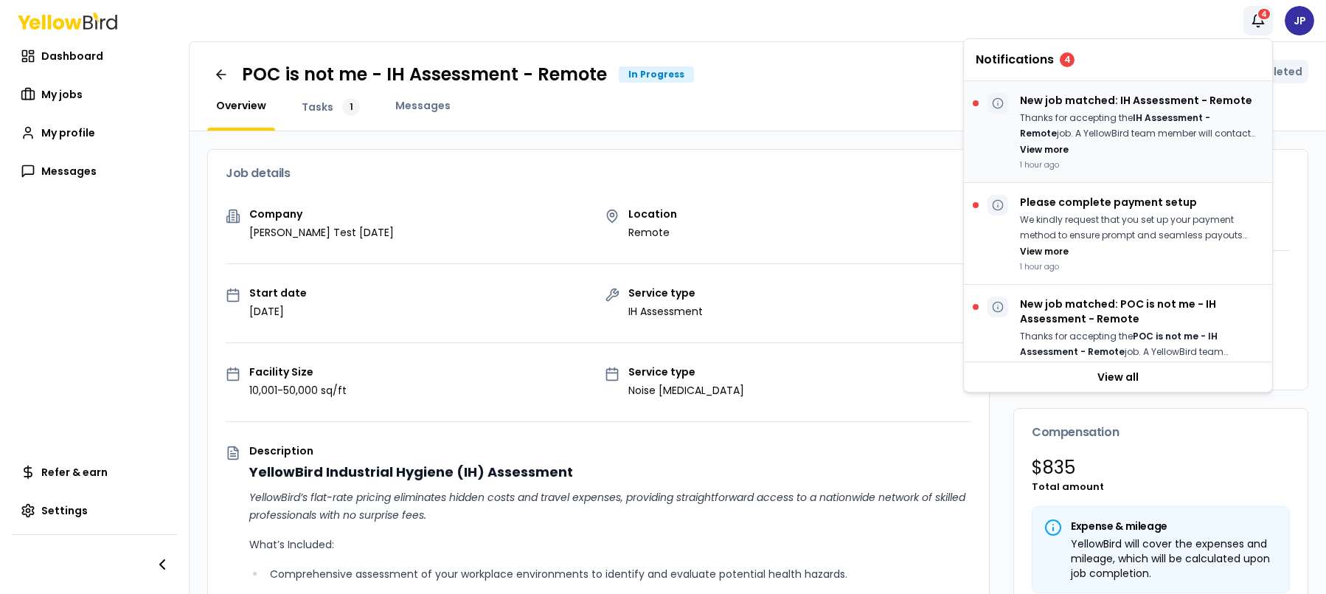
click at [1100, 109] on div "New job matched: IH Assessment - Remote Thanks for accepting the IH Assessment …" at bounding box center [1140, 131] width 240 height 77
click at [1038, 125] on p "Thanks for accepting the IH Assessment - Remote job. A YellowBird team member w…" at bounding box center [1140, 126] width 240 height 30
click at [1024, 126] on p "Thanks for accepting the IH Assessment - Remote job. A YellowBird team member w…" at bounding box center [1140, 126] width 240 height 30
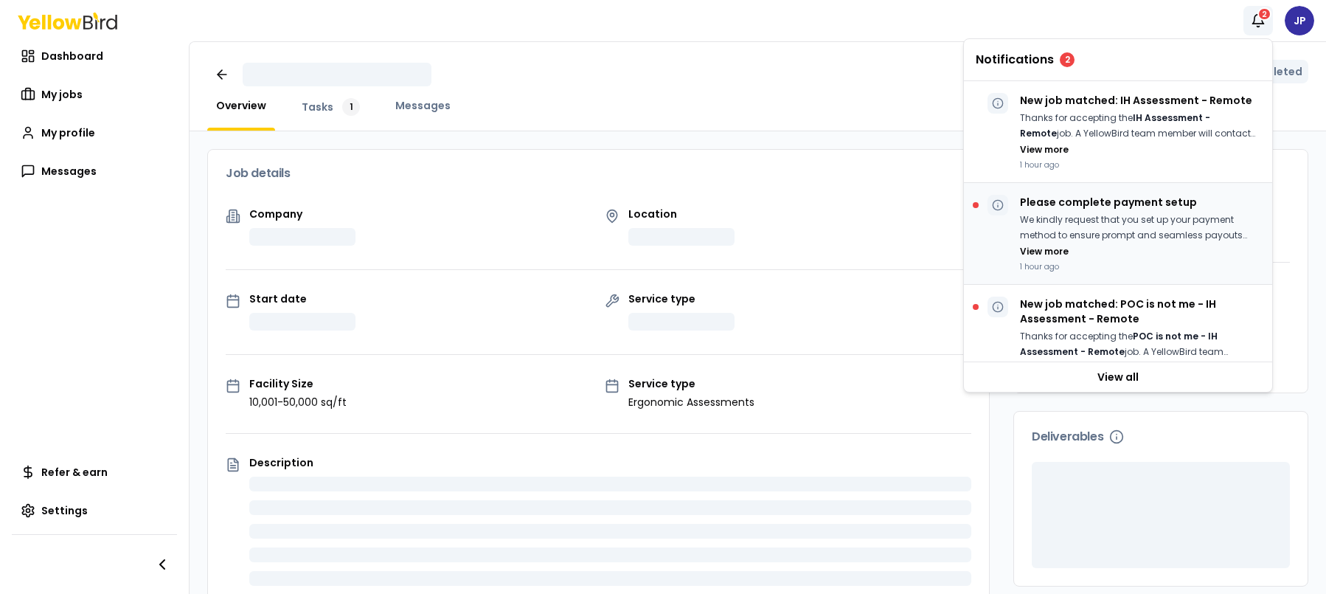
click at [1095, 217] on p "We kindly request that you set up your payment method to ensure prompt and seam…" at bounding box center [1140, 227] width 240 height 30
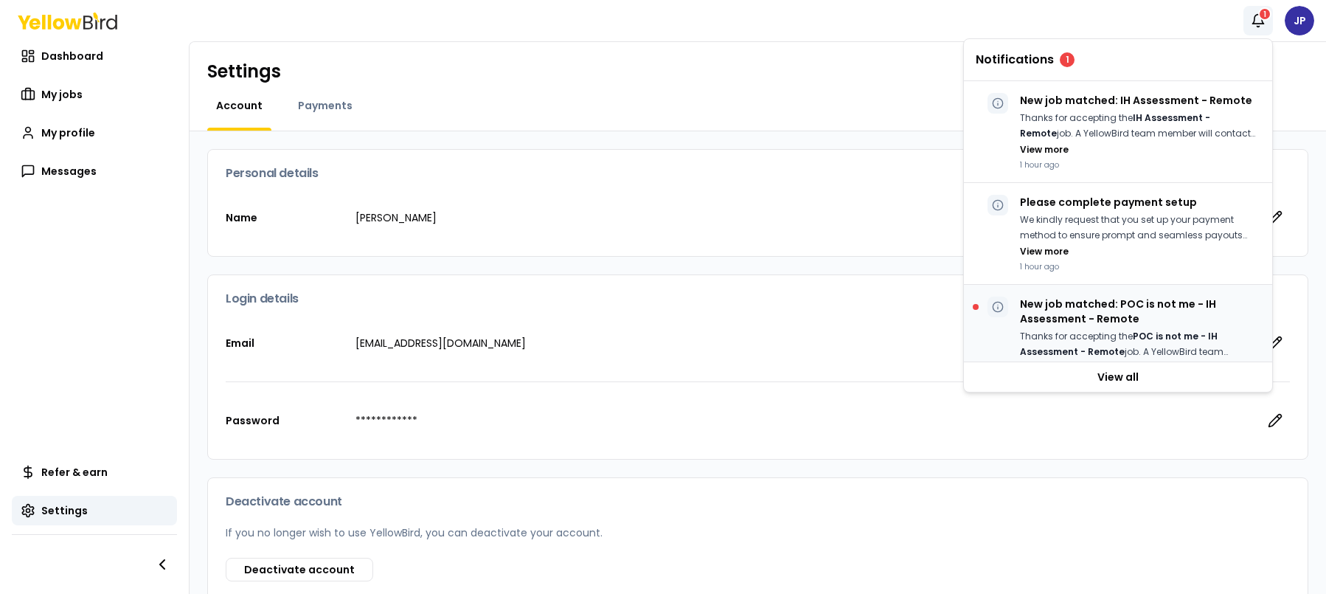
click at [1092, 307] on p "New job matched: POC is not me - IH Assessment - Remote" at bounding box center [1140, 312] width 240 height 30
